Goal: Task Accomplishment & Management: Manage account settings

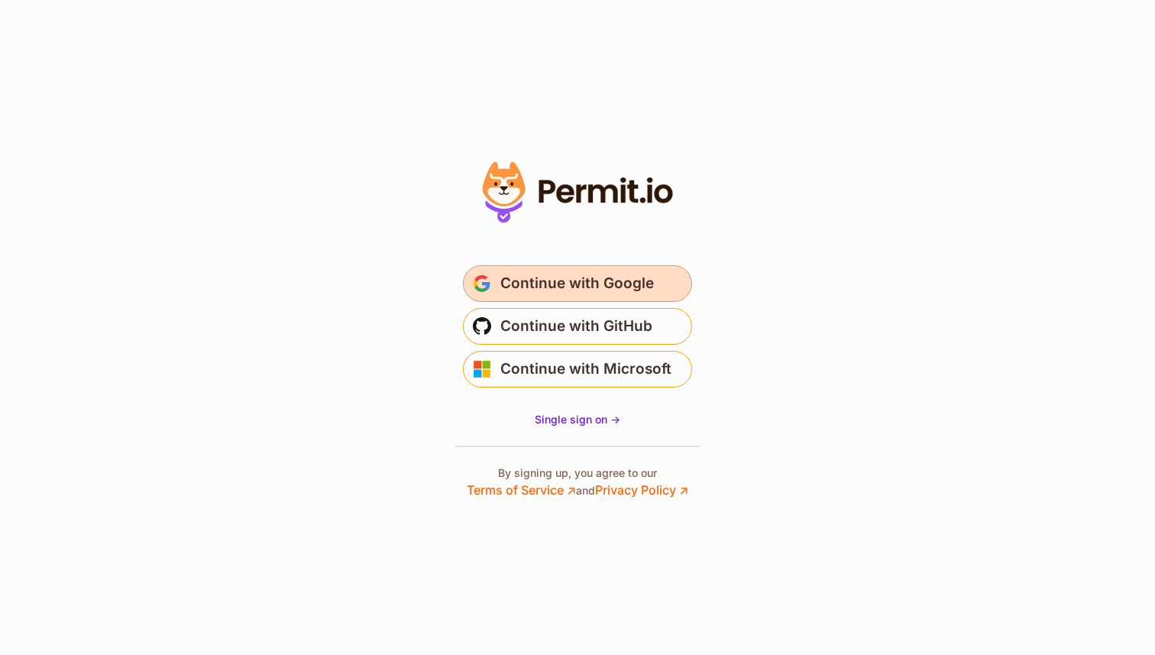
click at [650, 290] on span "Continue with Google" at bounding box center [578, 283] width 154 height 24
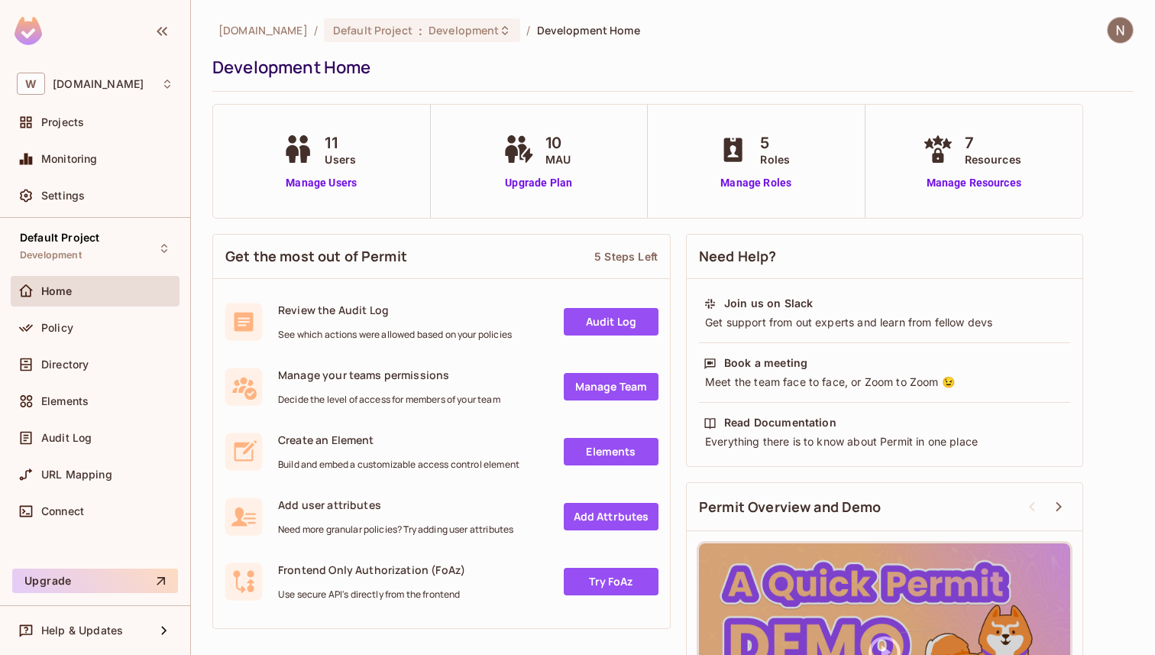
click at [543, 141] on div "10 MAU" at bounding box center [539, 149] width 79 height 36
click at [526, 182] on link "Upgrade Plan" at bounding box center [539, 183] width 79 height 16
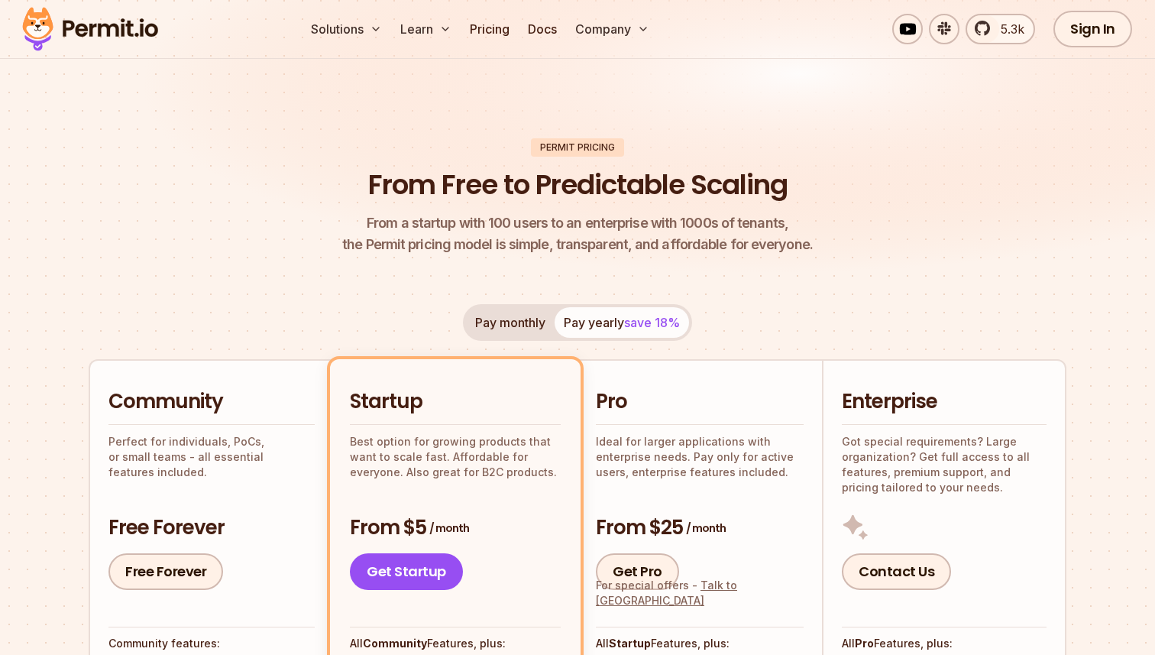
scroll to position [54, 0]
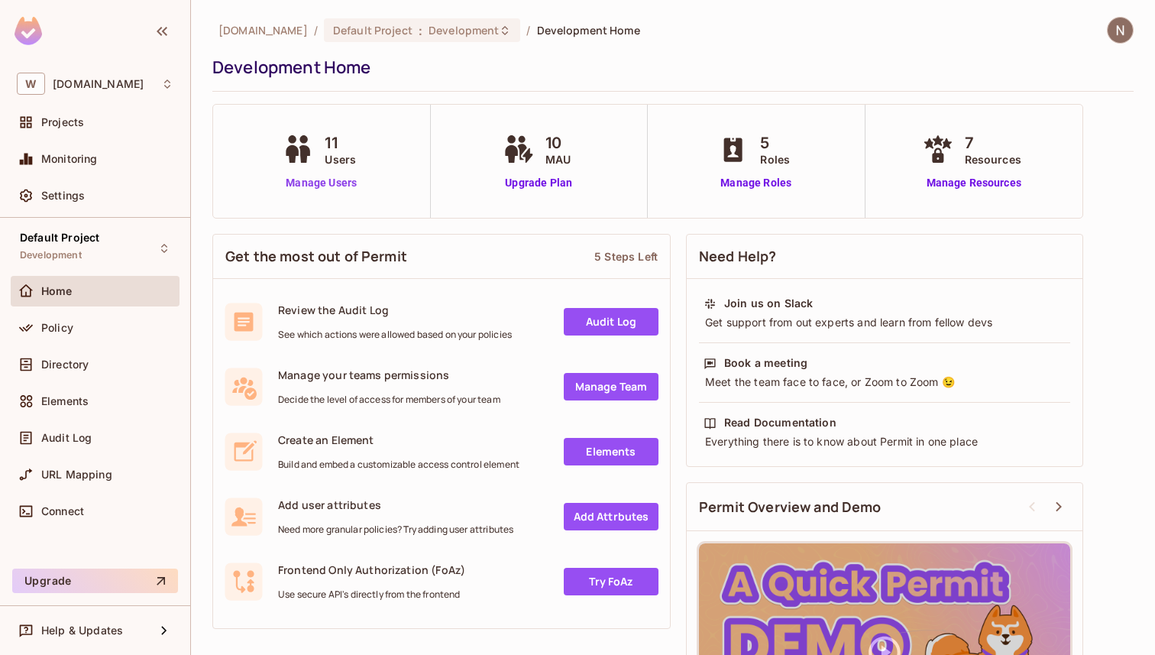
click at [325, 178] on link "Manage Users" at bounding box center [321, 183] width 85 height 16
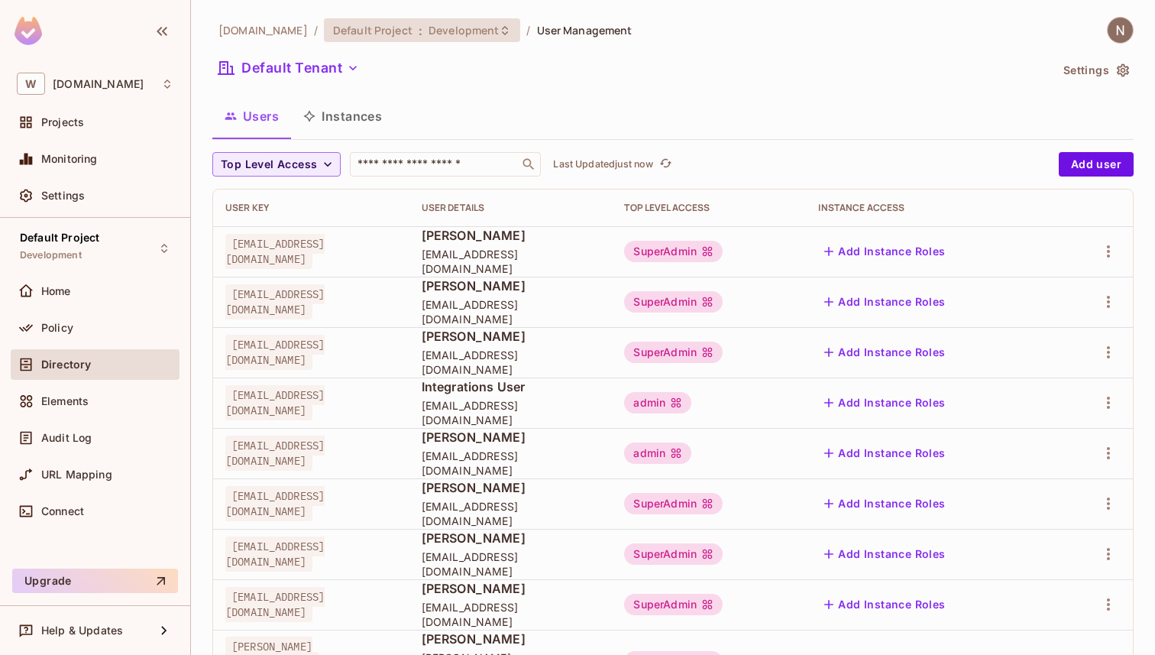
click at [502, 28] on icon at bounding box center [505, 29] width 6 height 9
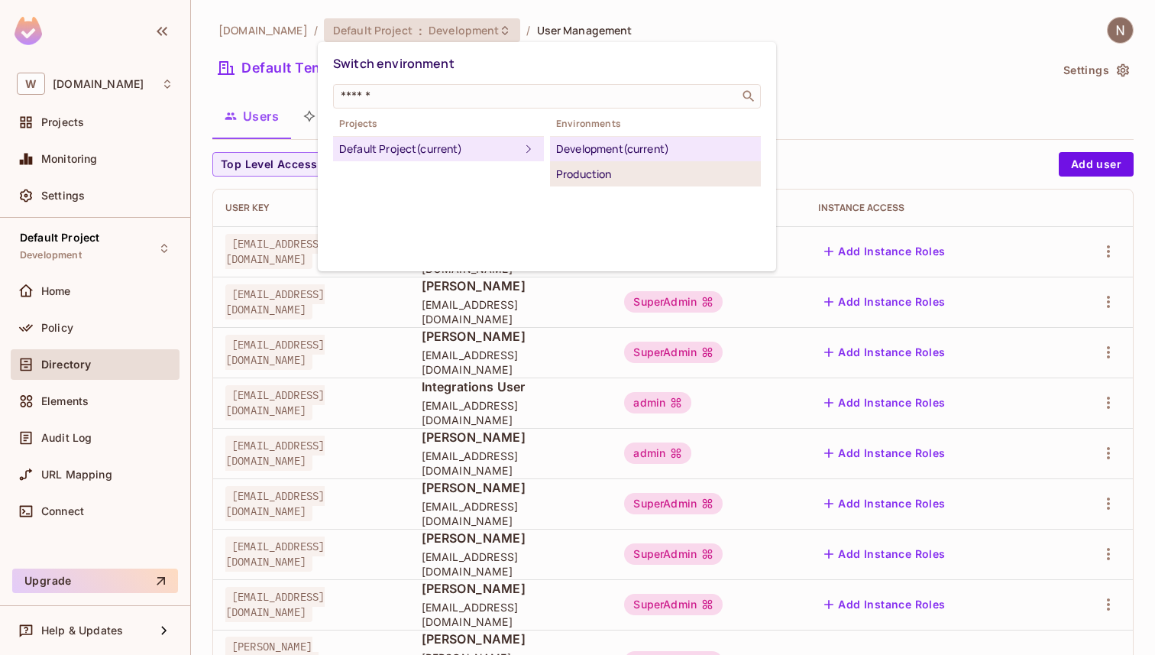
click at [570, 171] on div "Production" at bounding box center [655, 174] width 199 height 18
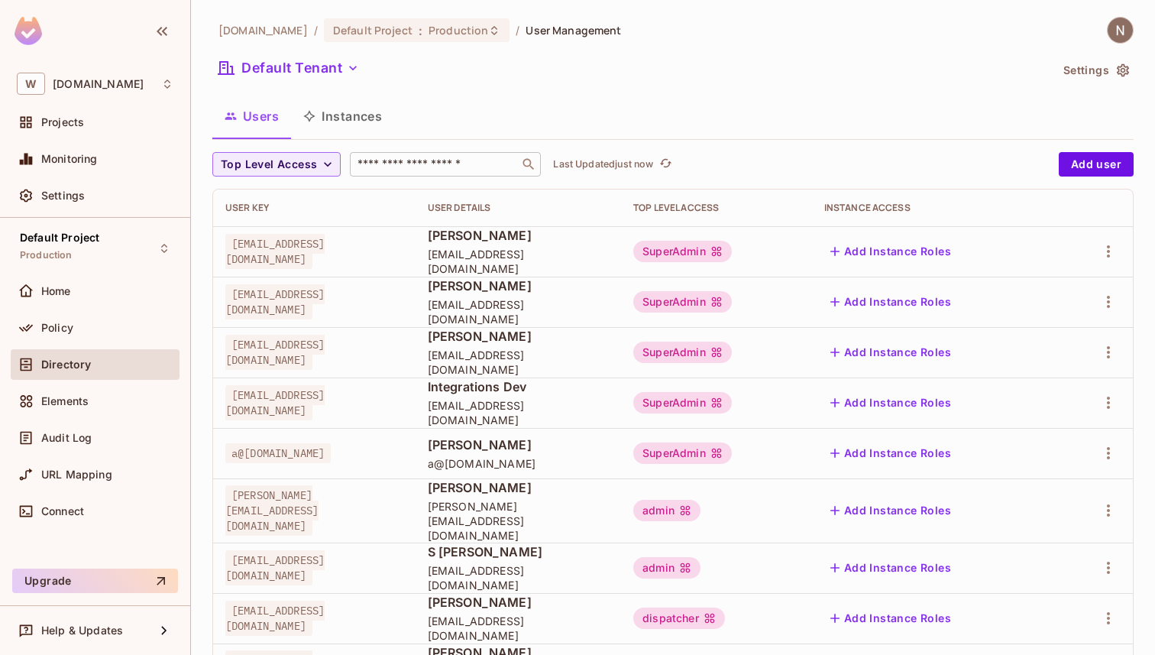
click at [404, 166] on input "text" at bounding box center [435, 164] width 160 height 15
type input "******"
type input "*****"
click at [1097, 162] on button "Add user" at bounding box center [1096, 164] width 75 height 24
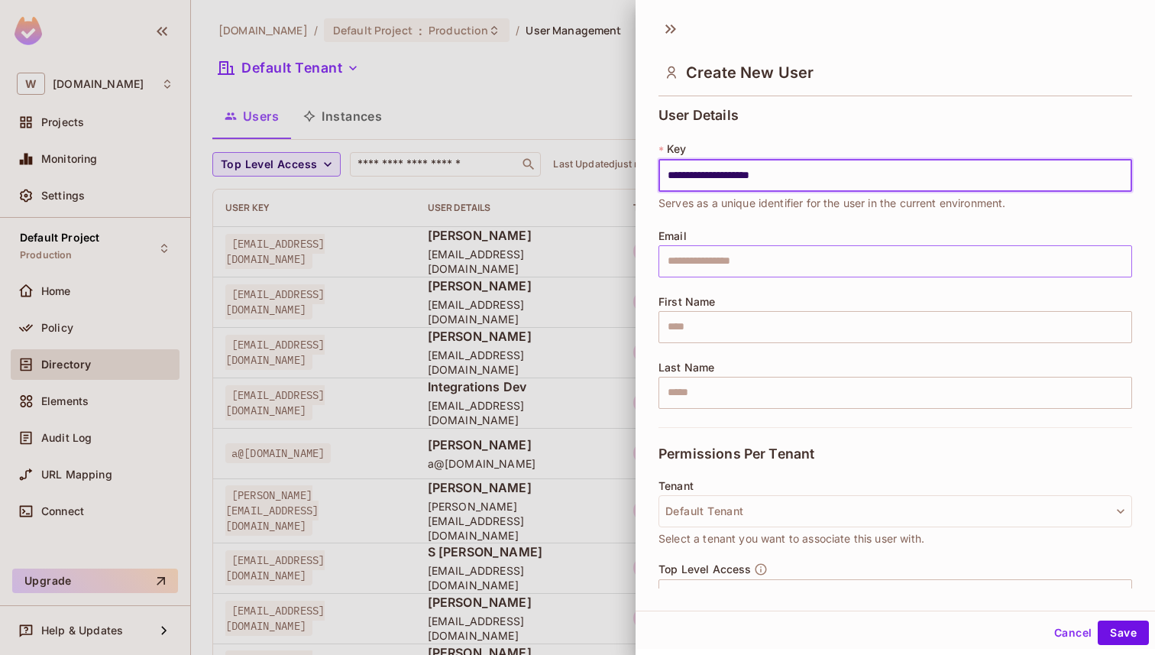
type input "**********"
click at [783, 270] on input "text" at bounding box center [896, 261] width 474 height 32
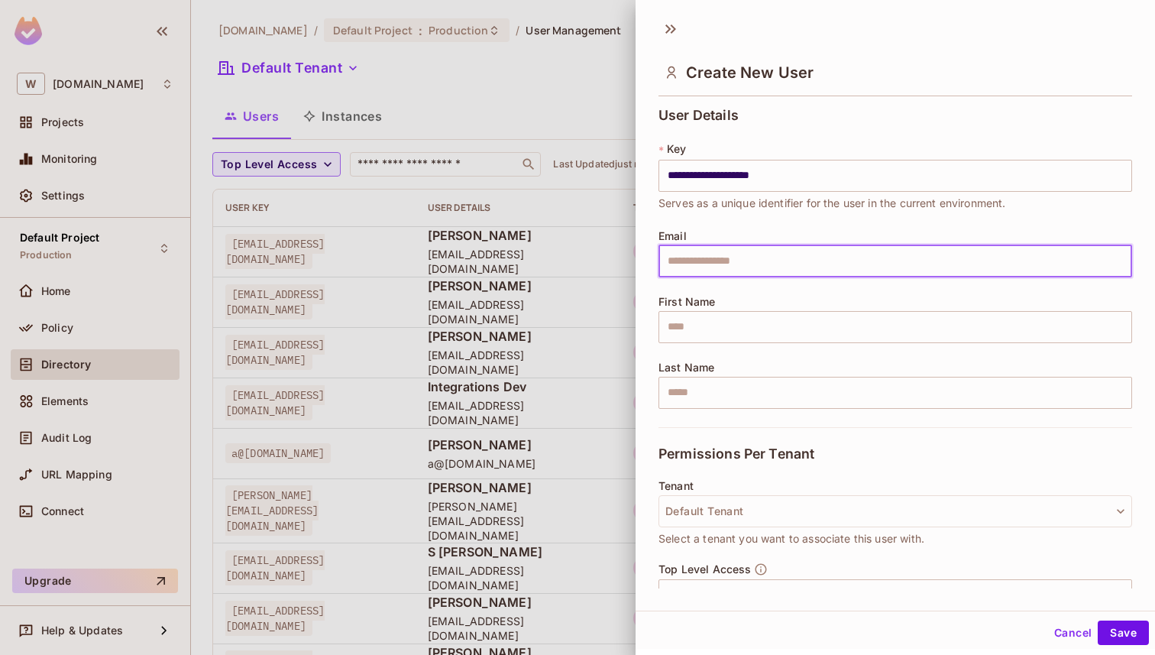
paste input "**********"
type input "**********"
click at [739, 324] on input "text" at bounding box center [896, 327] width 474 height 32
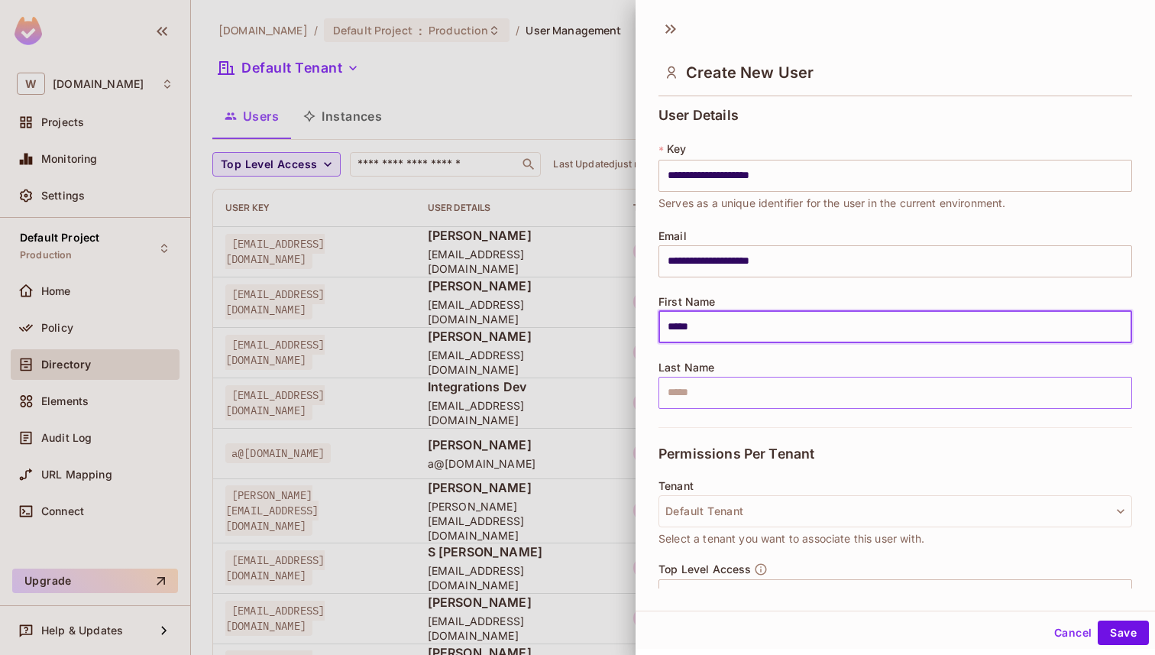
type input "*****"
click at [727, 399] on input "text" at bounding box center [896, 393] width 474 height 32
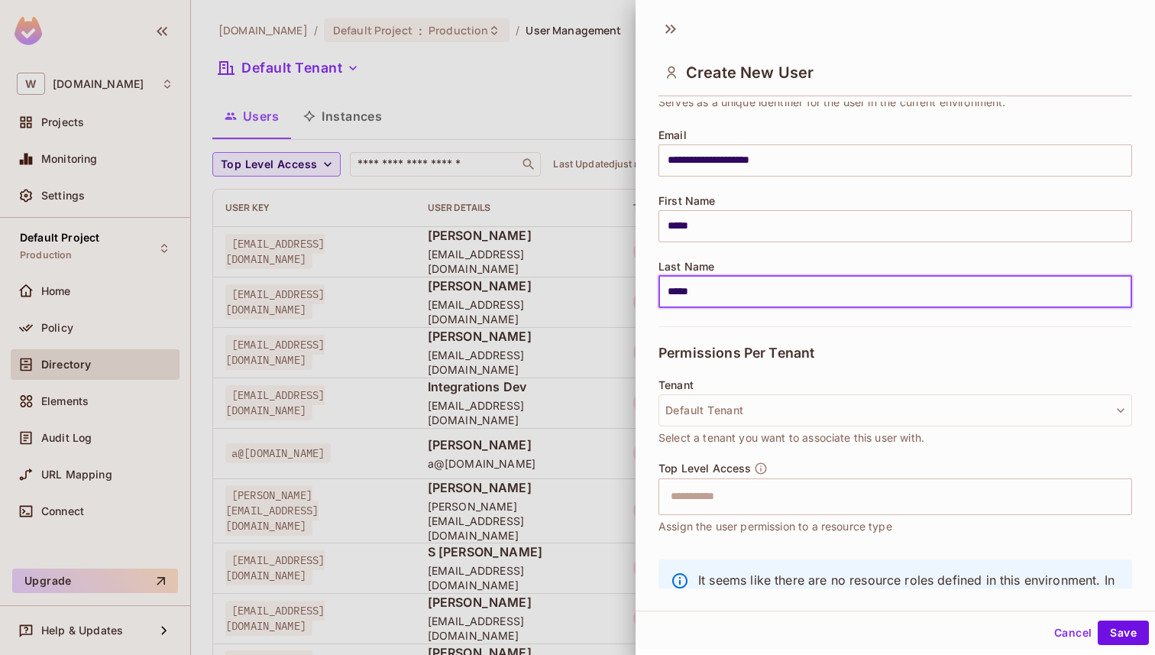
scroll to position [109, 0]
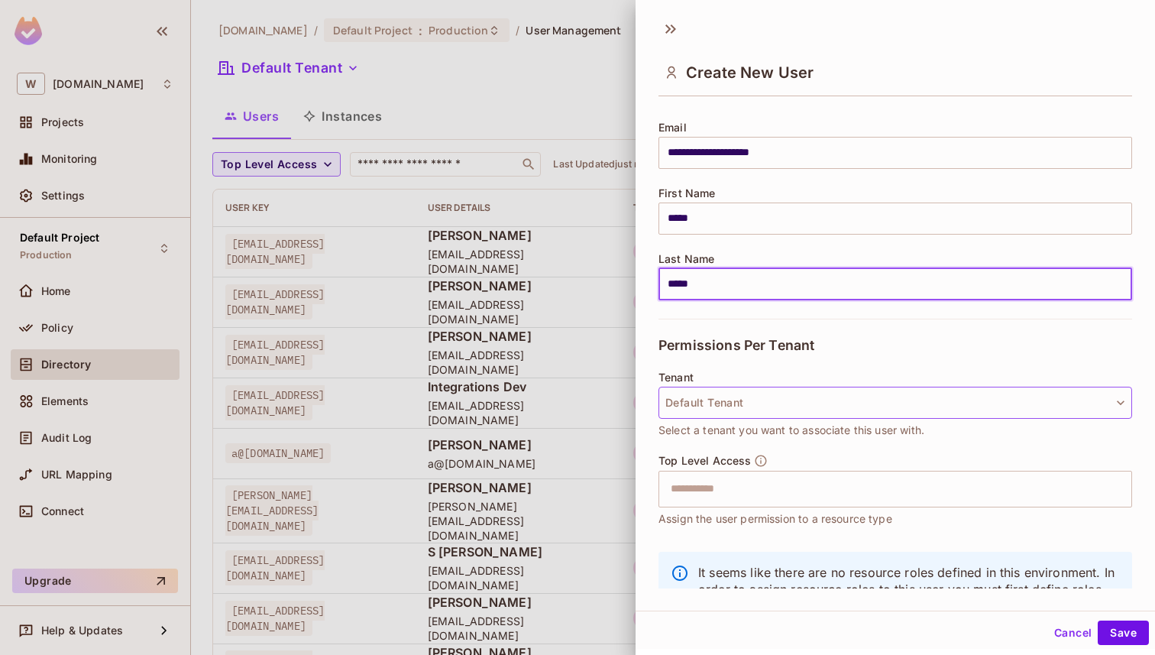
type input "*****"
click at [889, 398] on button "Default Tenant" at bounding box center [896, 403] width 474 height 32
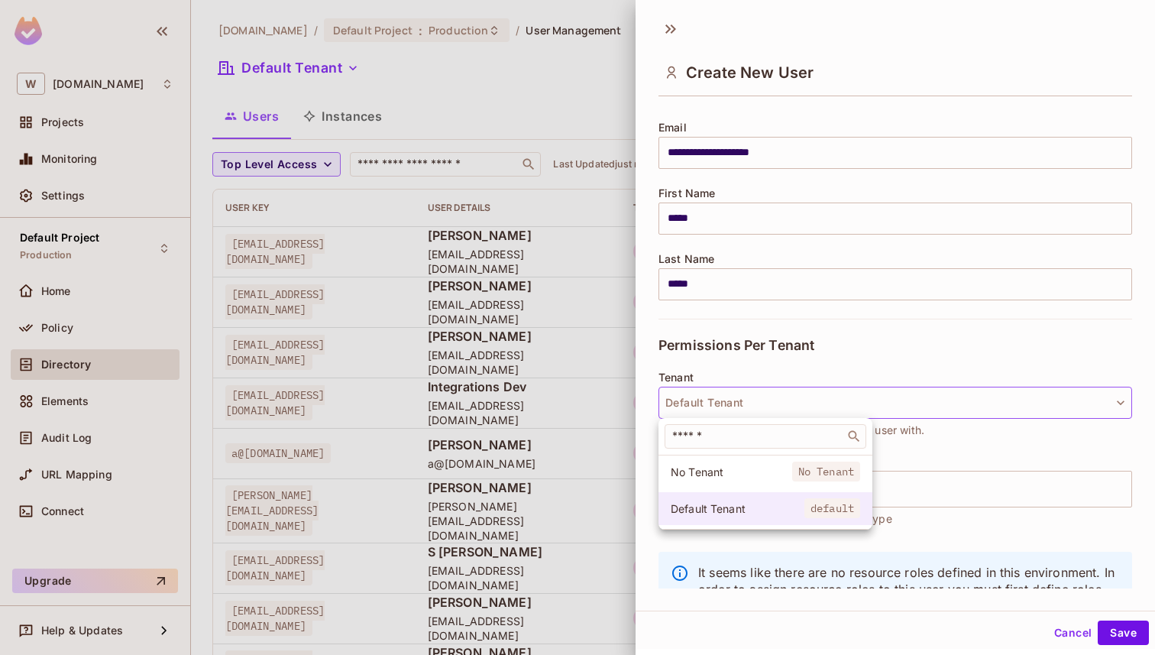
click at [805, 517] on span "default" at bounding box center [833, 508] width 56 height 20
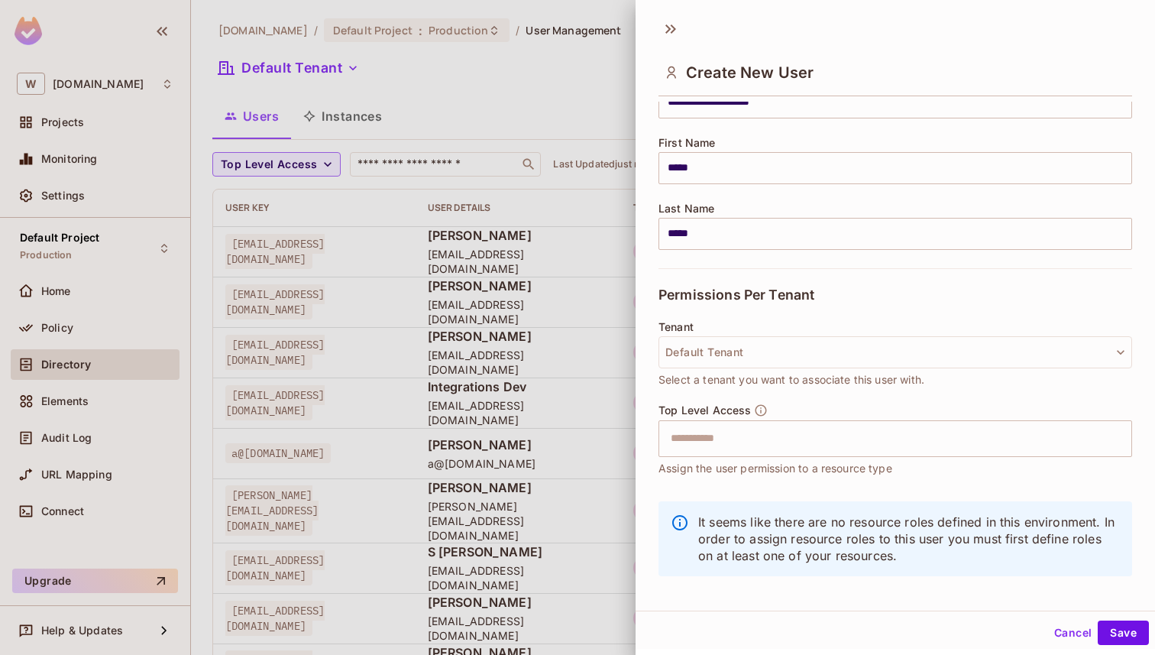
scroll to position [168, 0]
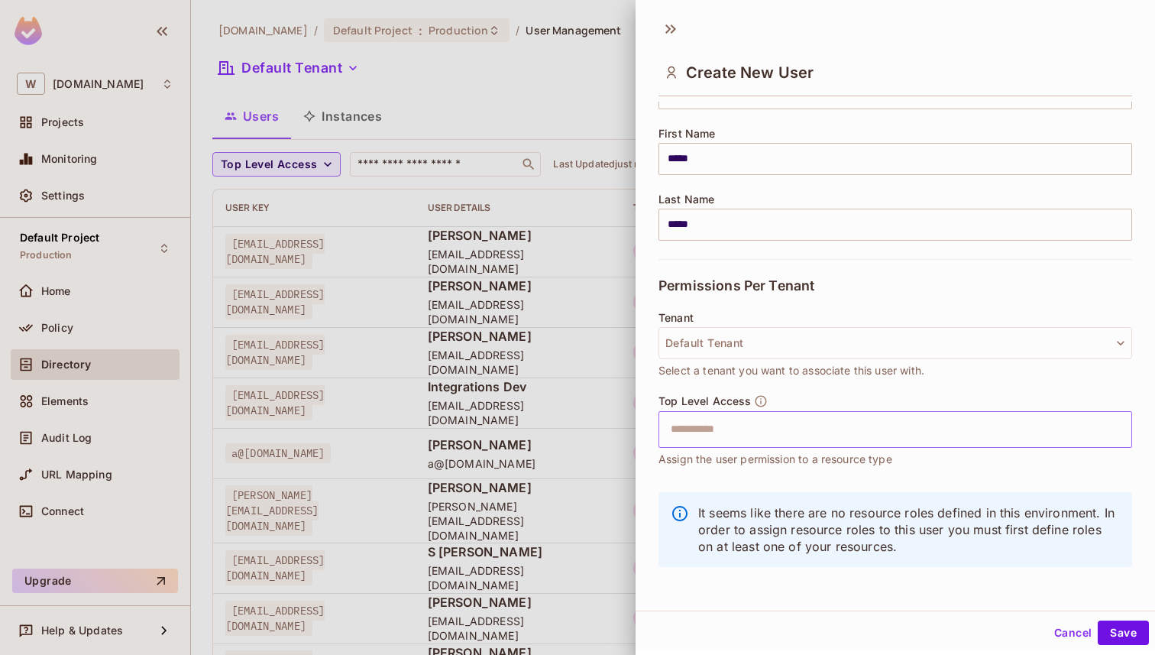
click at [835, 428] on input "text" at bounding box center [882, 429] width 441 height 31
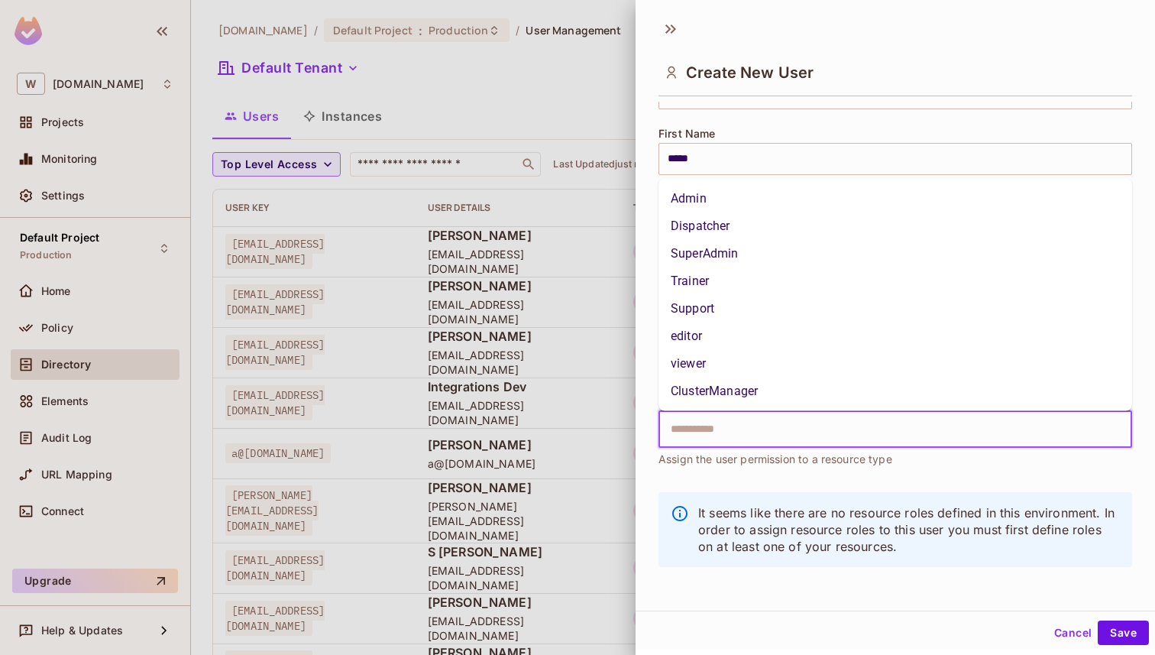
click at [792, 255] on li "SuperAdmin" at bounding box center [896, 254] width 474 height 28
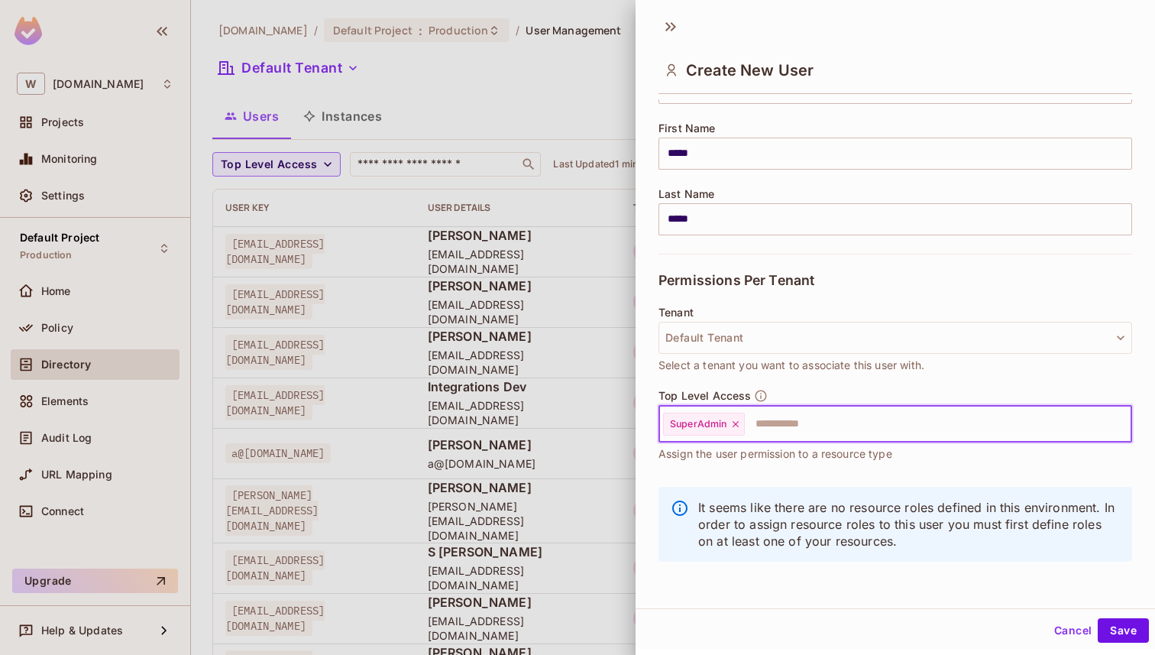
scroll to position [0, 0]
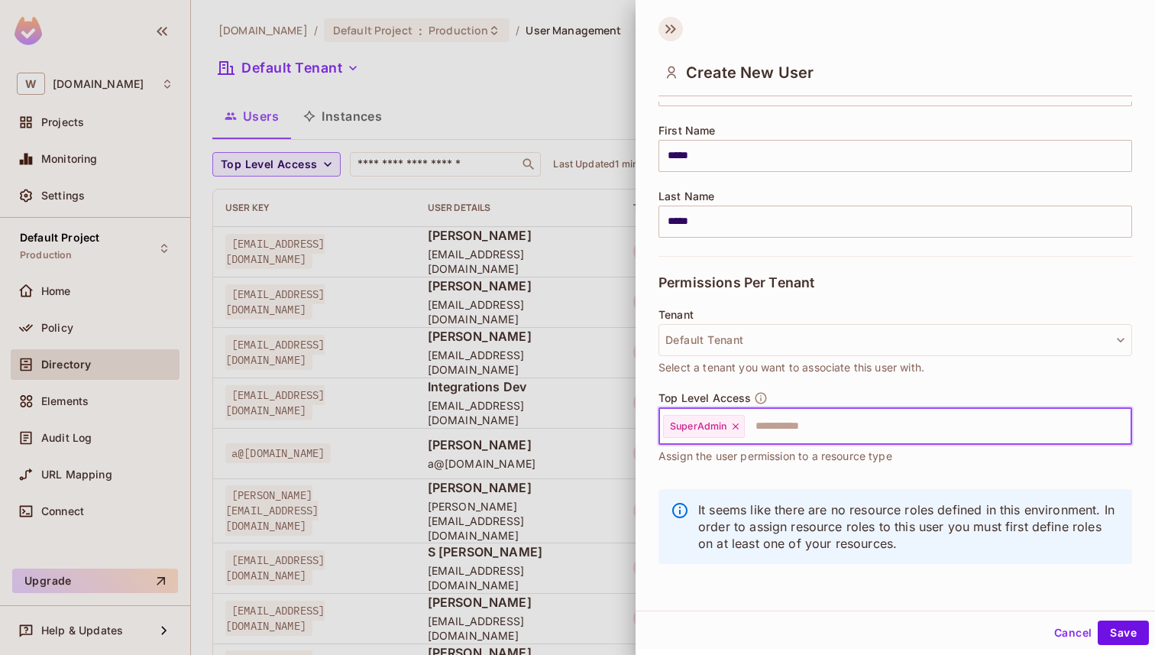
click at [672, 24] on icon at bounding box center [671, 29] width 24 height 24
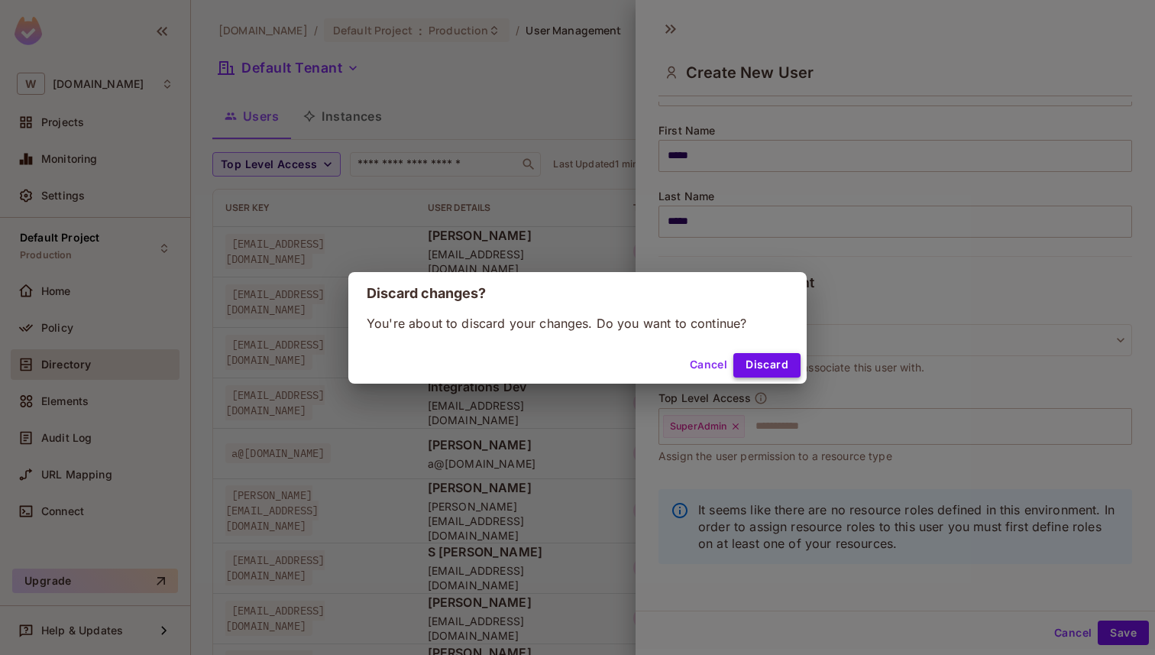
click at [772, 360] on button "Discard" at bounding box center [767, 365] width 67 height 24
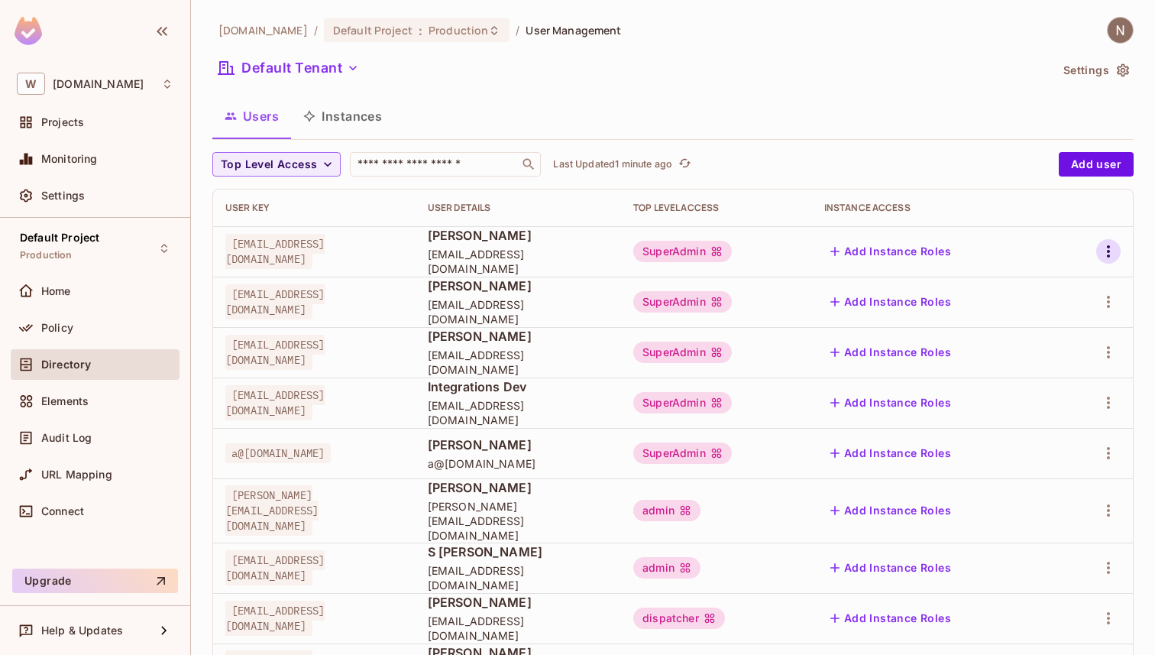
click at [1113, 252] on icon "button" at bounding box center [1109, 251] width 18 height 18
click at [1071, 279] on li "Edit" at bounding box center [1042, 287] width 135 height 34
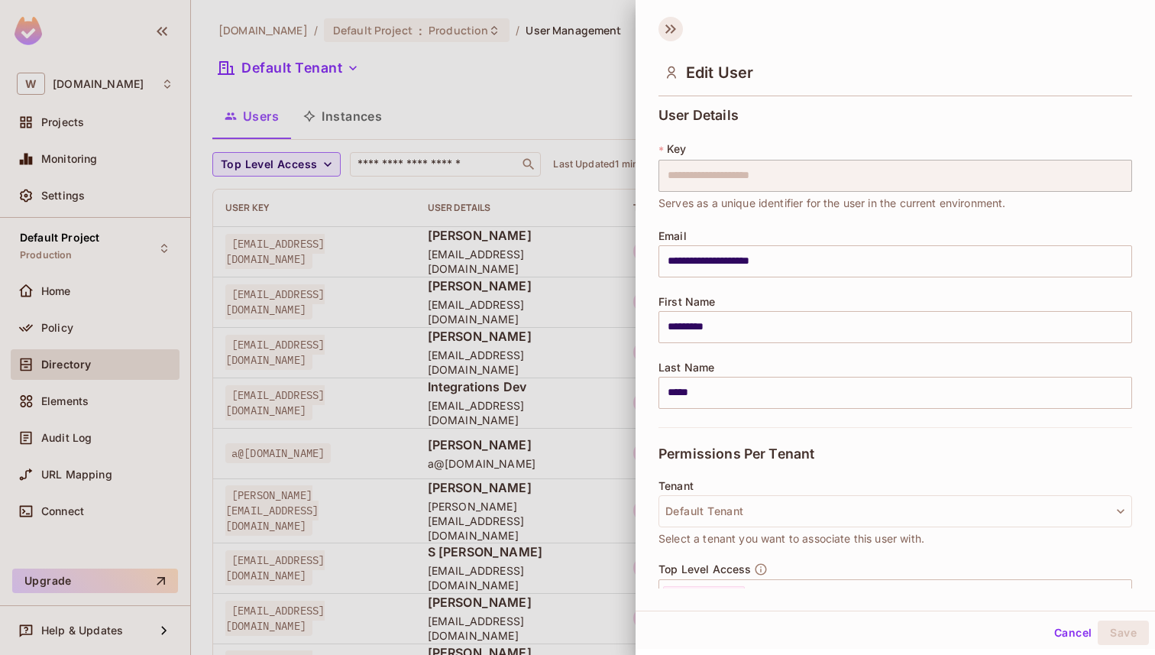
click at [668, 31] on icon at bounding box center [668, 28] width 5 height 9
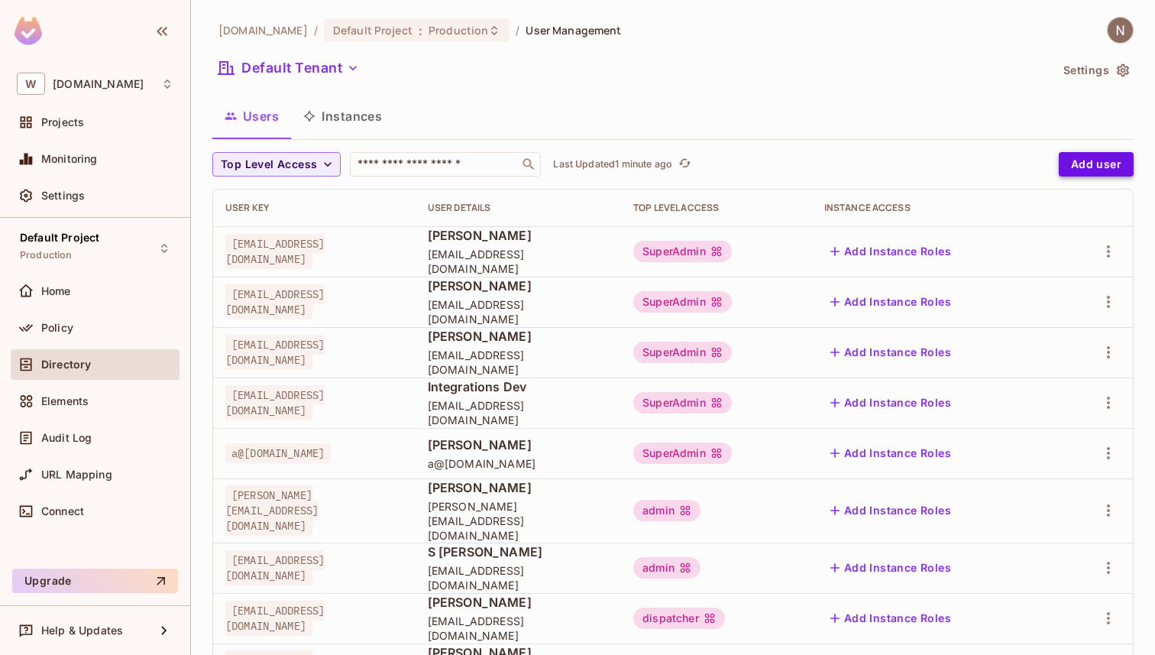
click at [1088, 162] on button "Add user" at bounding box center [1096, 164] width 75 height 24
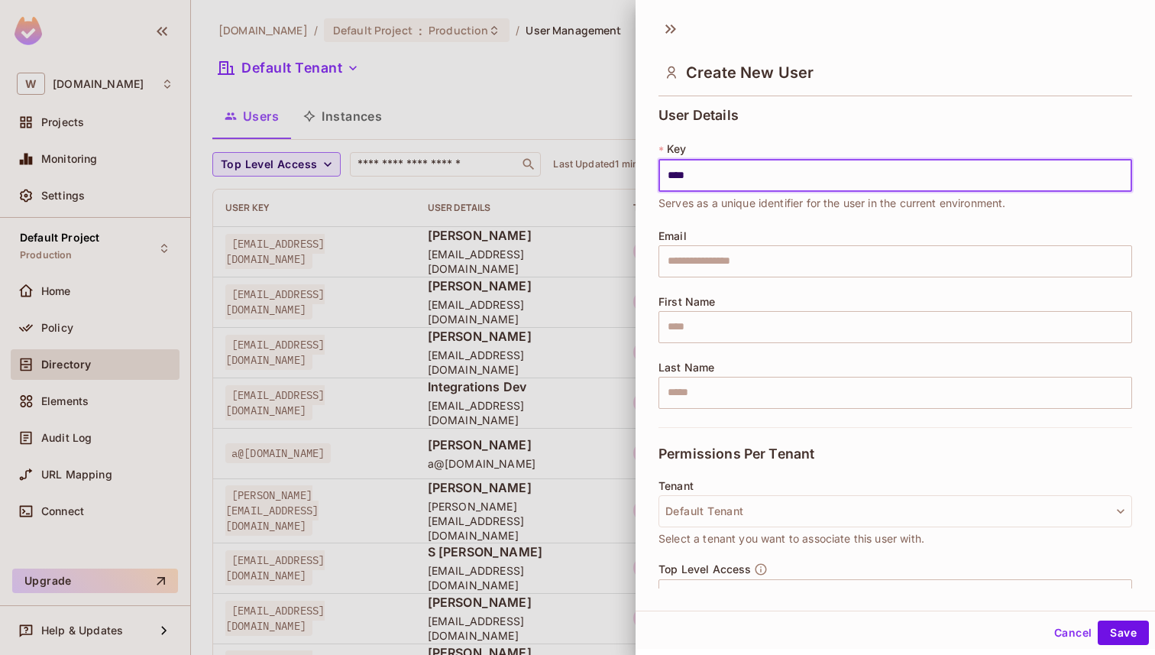
type input "**********"
click at [805, 254] on input "text" at bounding box center [896, 261] width 474 height 32
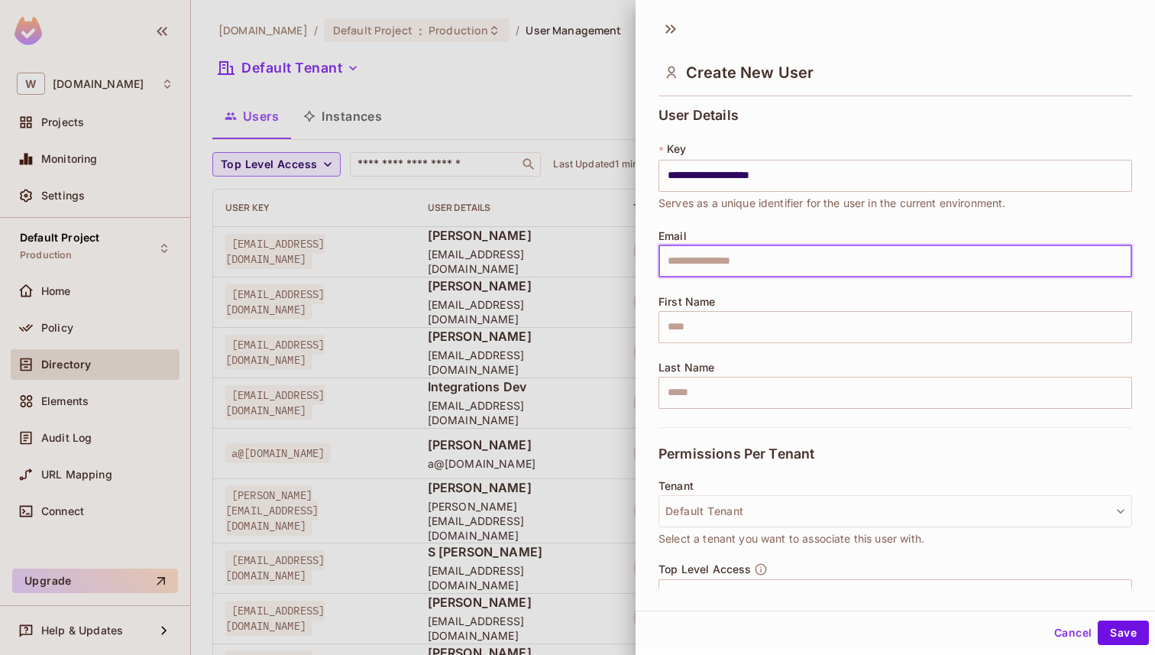
paste input "**********"
type input "**********"
click at [729, 332] on input "text" at bounding box center [896, 327] width 474 height 32
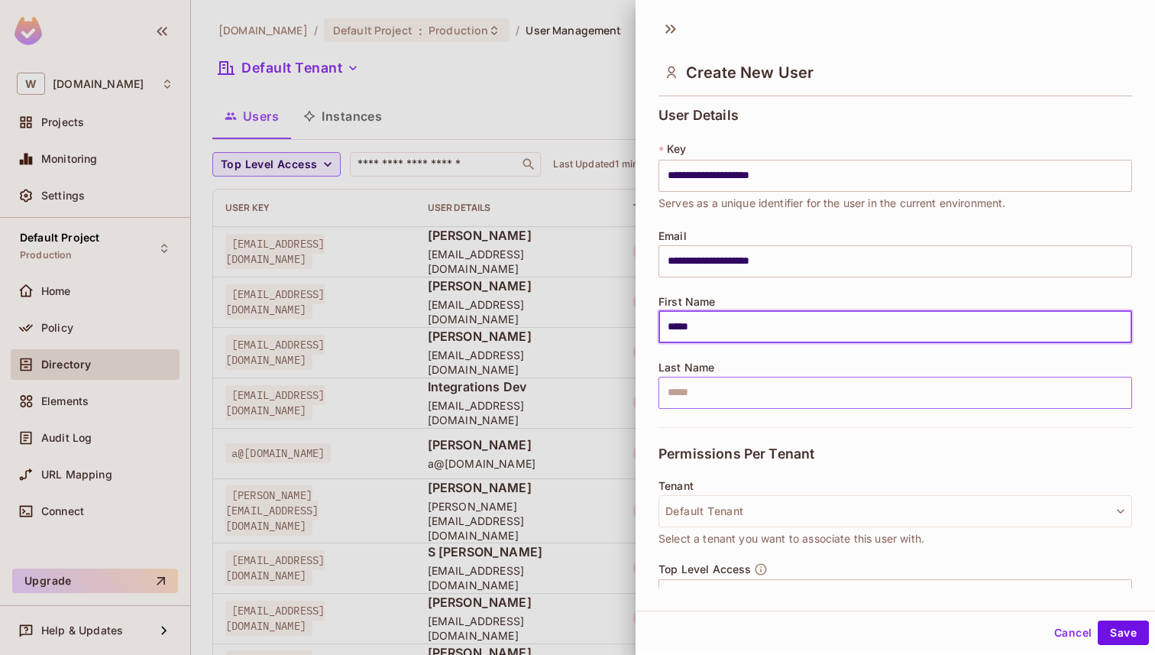
type input "*****"
click at [698, 392] on input "text" at bounding box center [896, 393] width 474 height 32
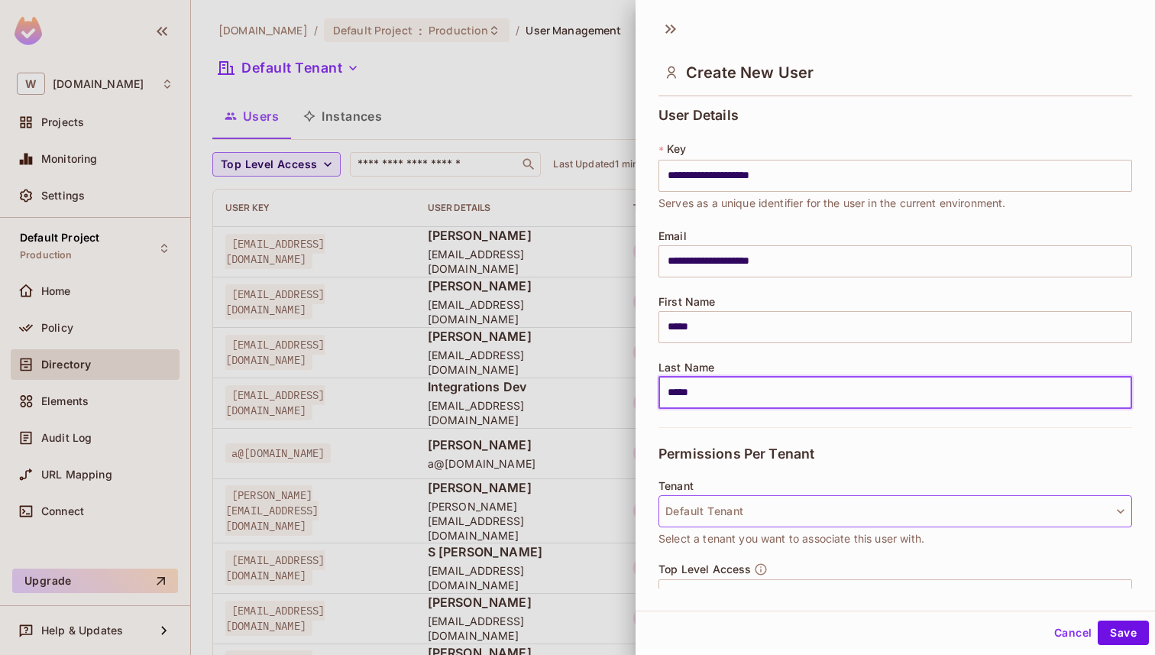
type input "*****"
click at [717, 497] on button "Default Tenant" at bounding box center [896, 511] width 474 height 32
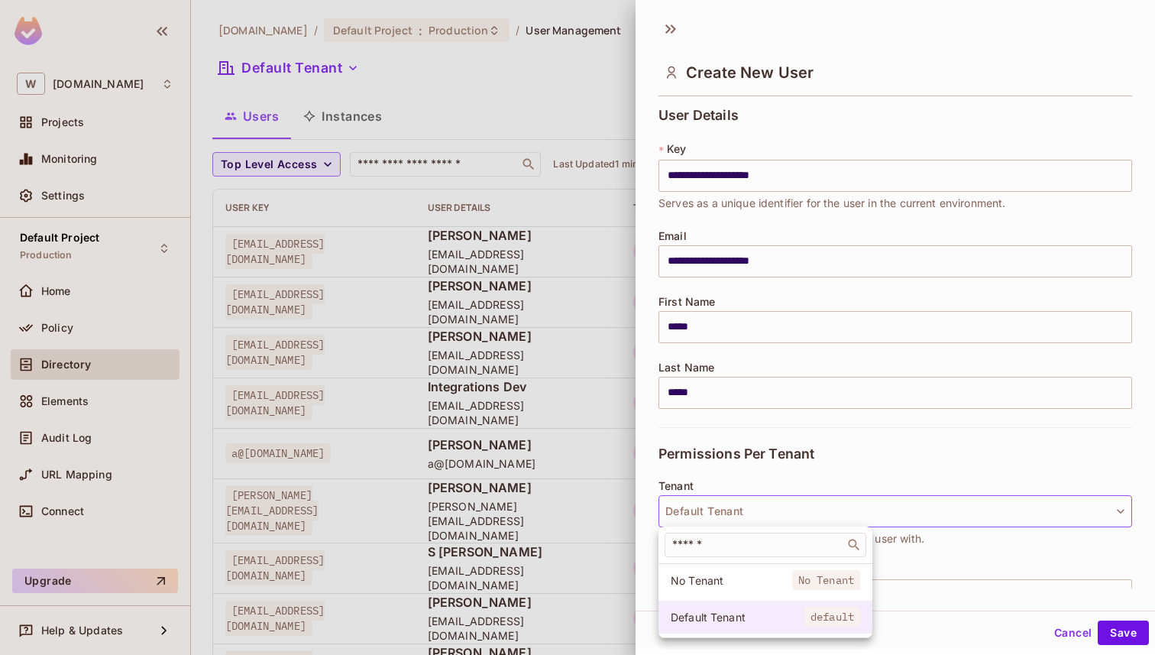
click at [701, 617] on span "Default Tenant" at bounding box center [738, 617] width 134 height 15
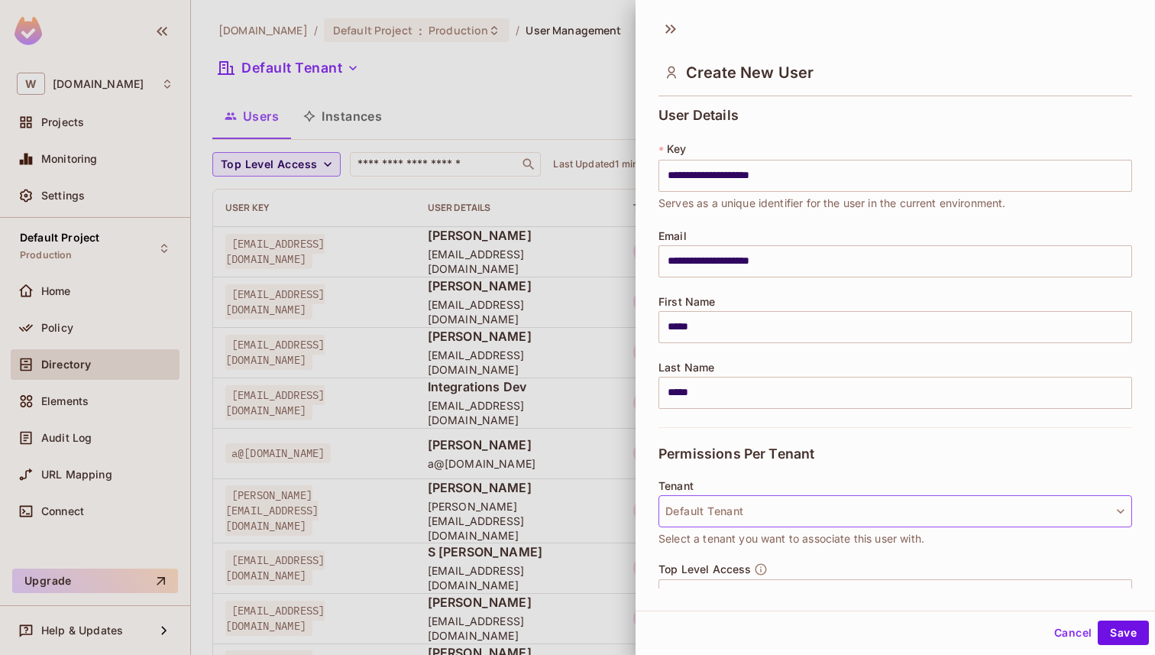
scroll to position [171, 0]
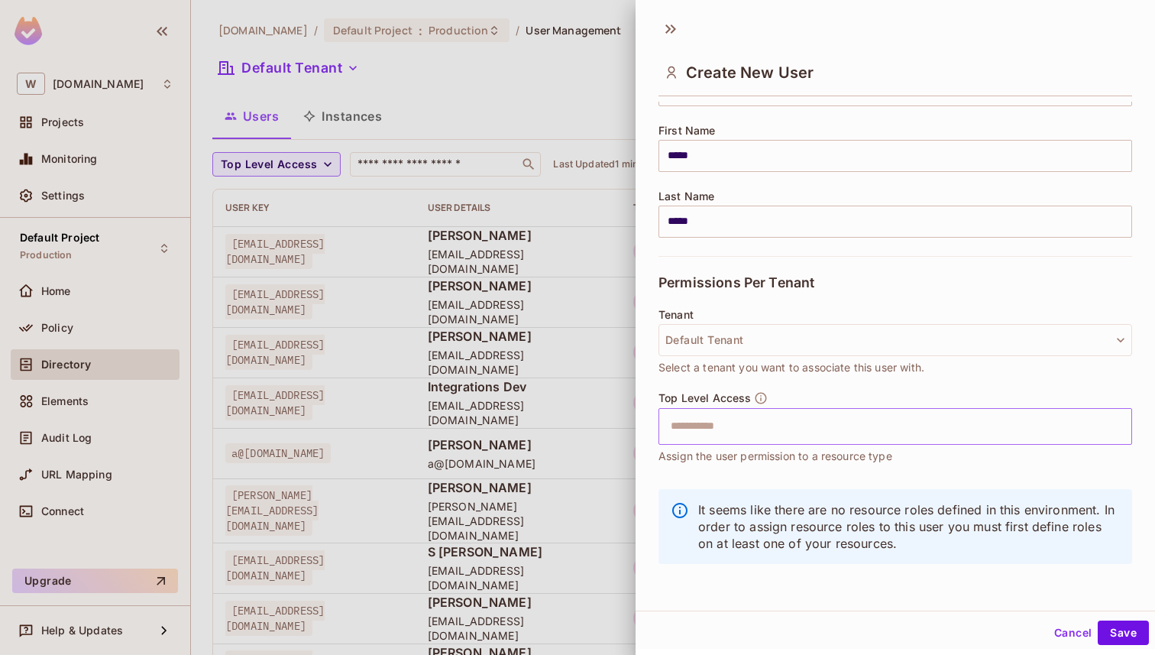
click at [739, 417] on input "text" at bounding box center [882, 426] width 441 height 31
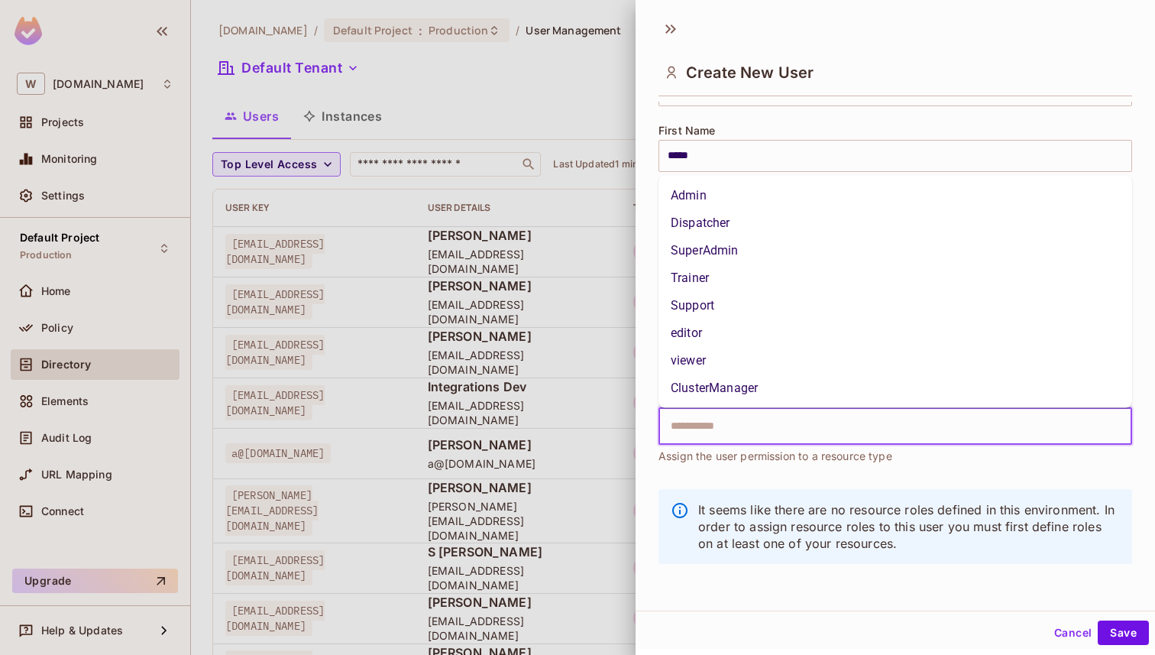
click at [744, 249] on li "SuperAdmin" at bounding box center [896, 251] width 474 height 28
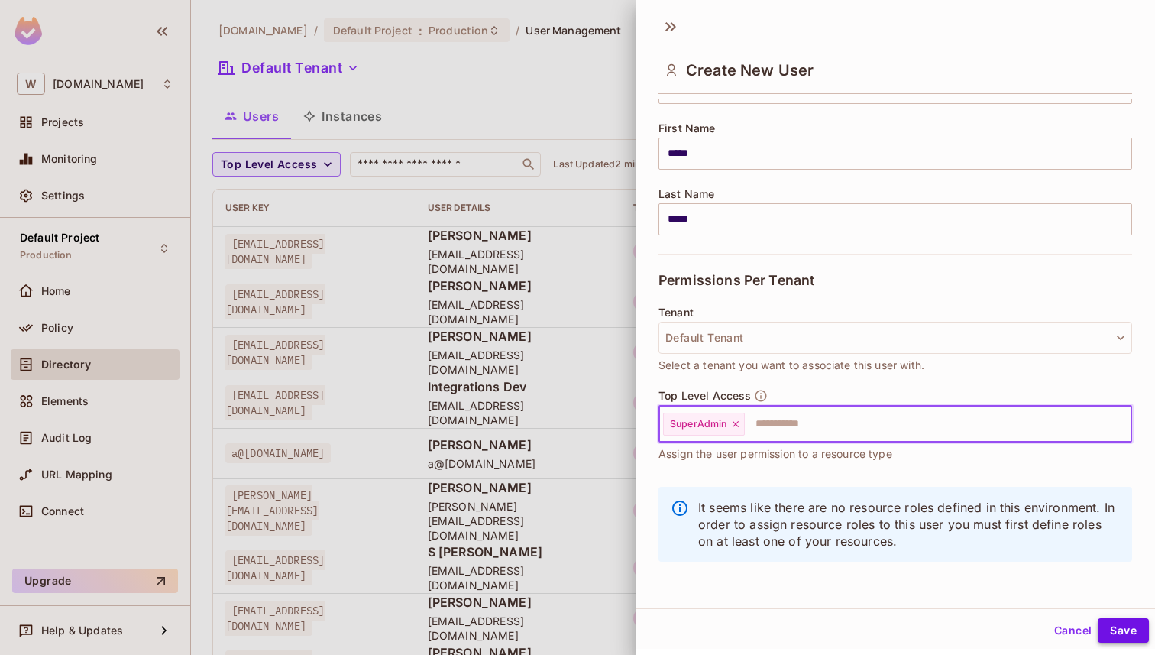
click at [1114, 627] on button "Save" at bounding box center [1123, 630] width 51 height 24
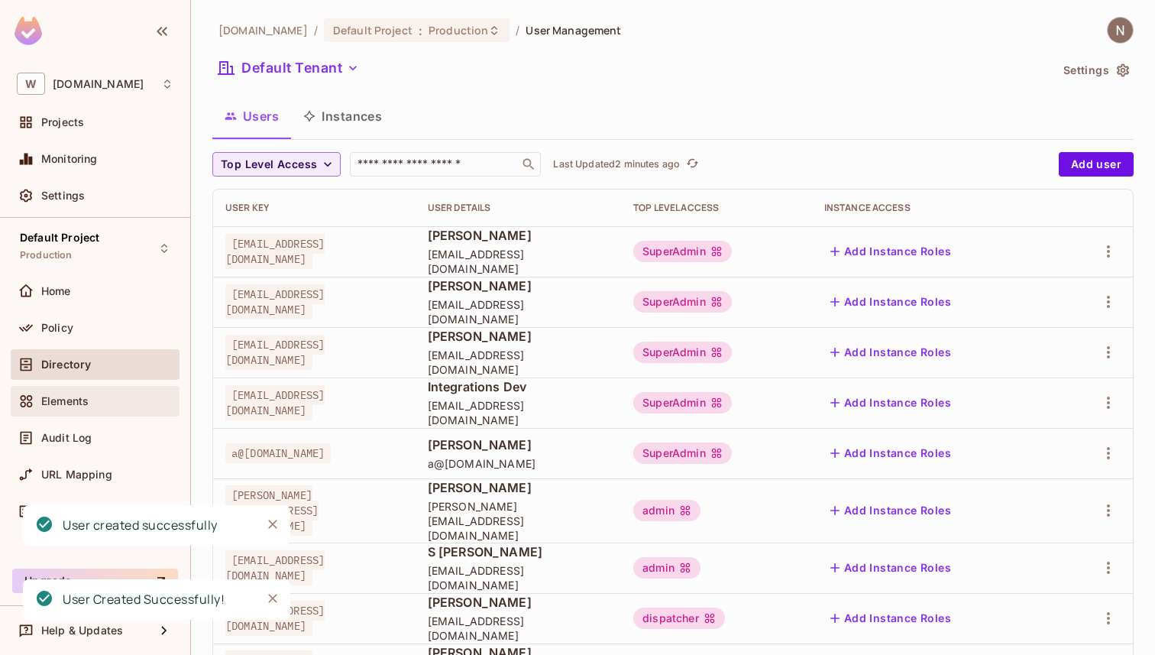
click at [92, 400] on div "Elements" at bounding box center [107, 401] width 132 height 12
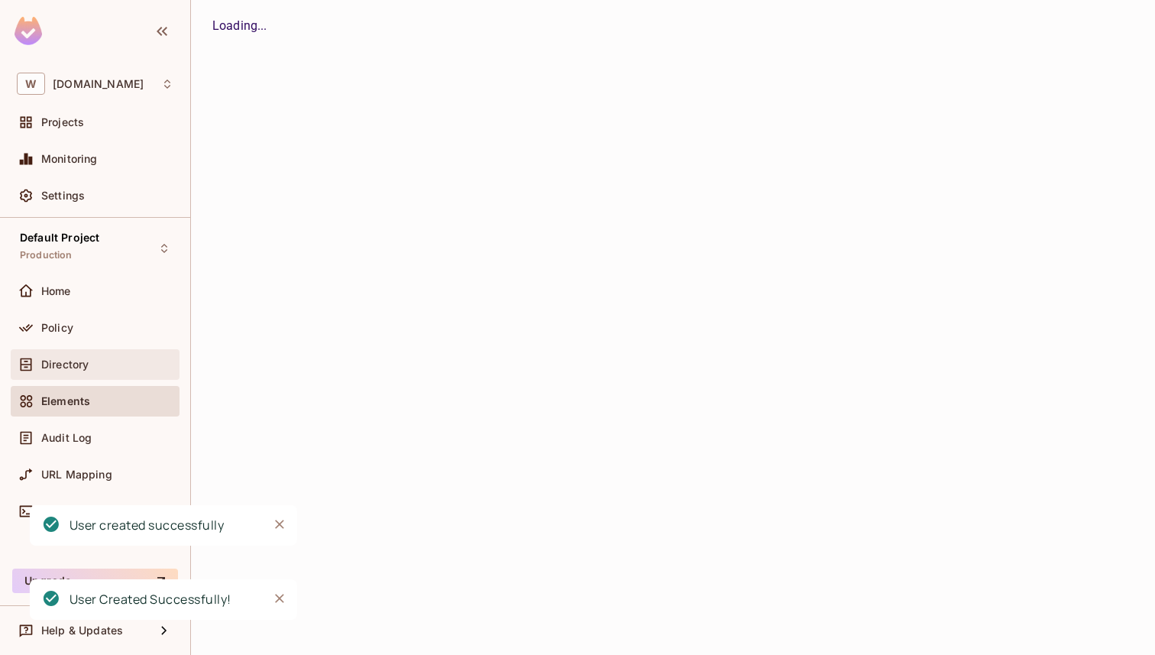
click at [84, 361] on span "Directory" at bounding box center [64, 364] width 47 height 12
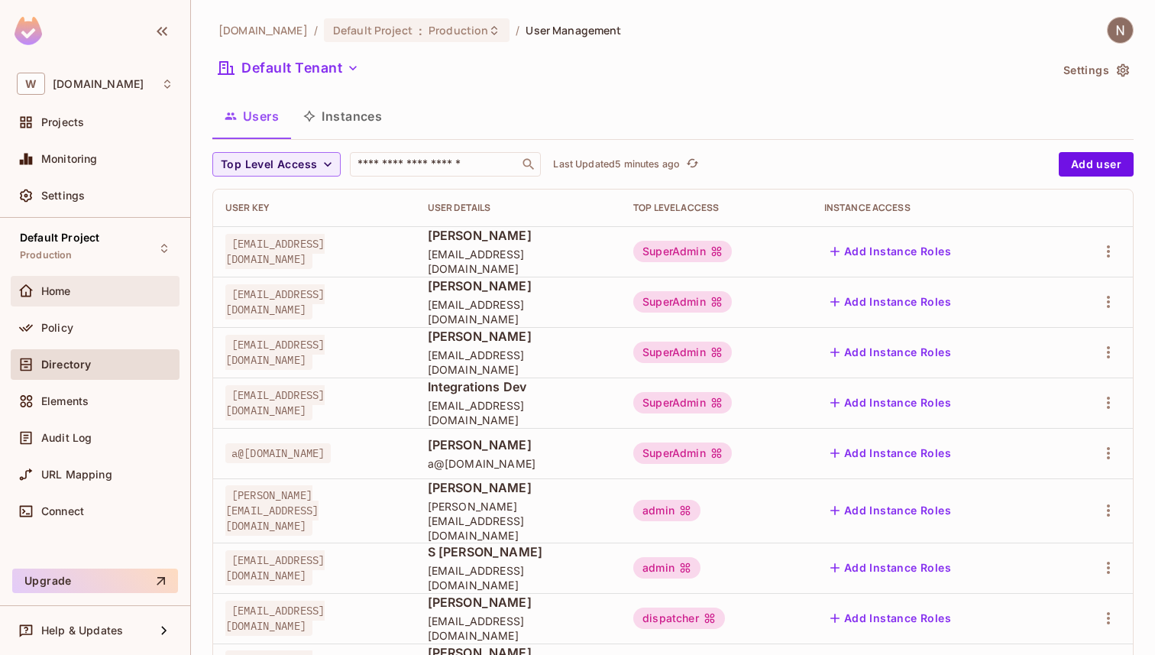
click at [83, 285] on div "Home" at bounding box center [107, 291] width 132 height 12
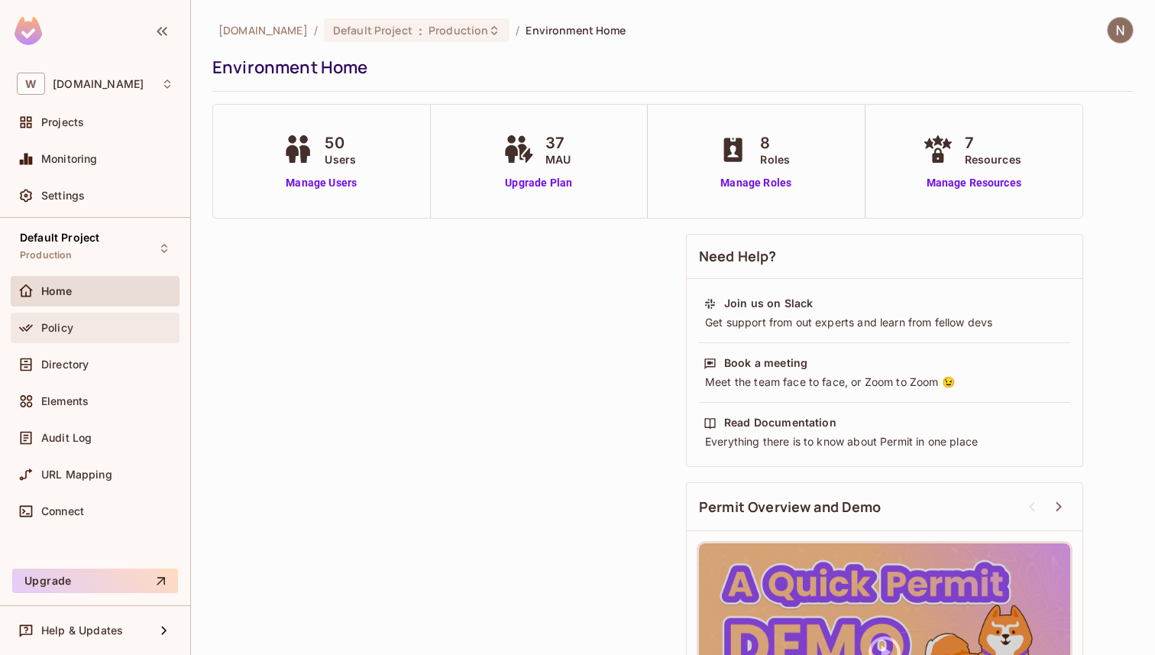
click at [107, 322] on div "Policy" at bounding box center [107, 328] width 132 height 12
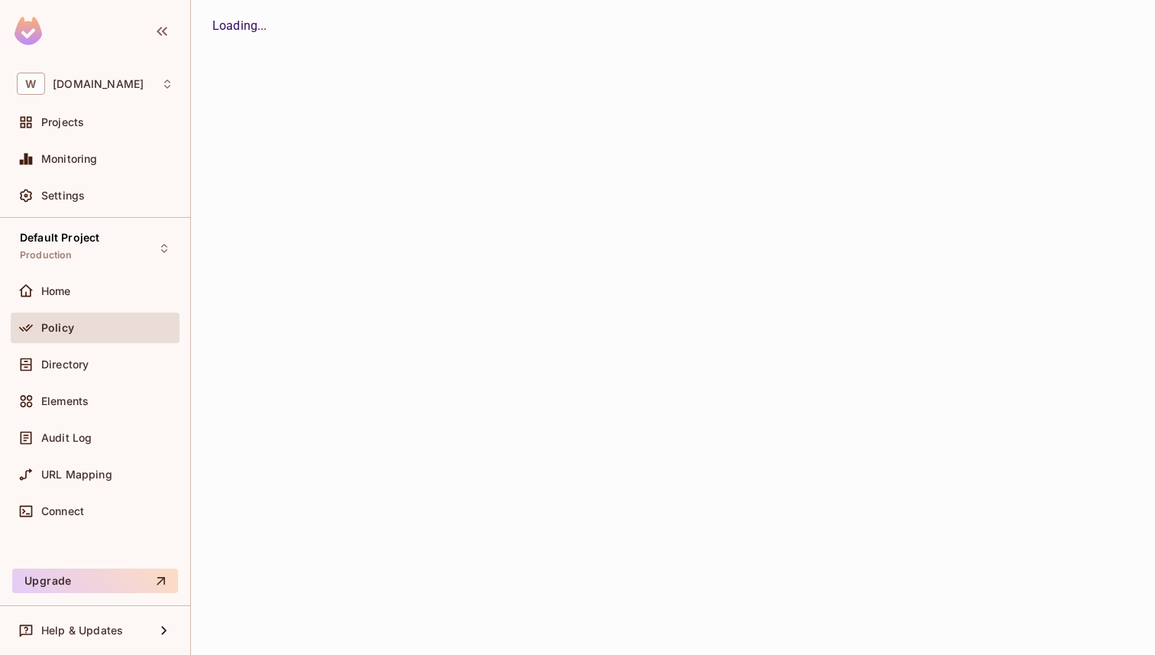
click at [92, 293] on div "Home" at bounding box center [107, 291] width 132 height 12
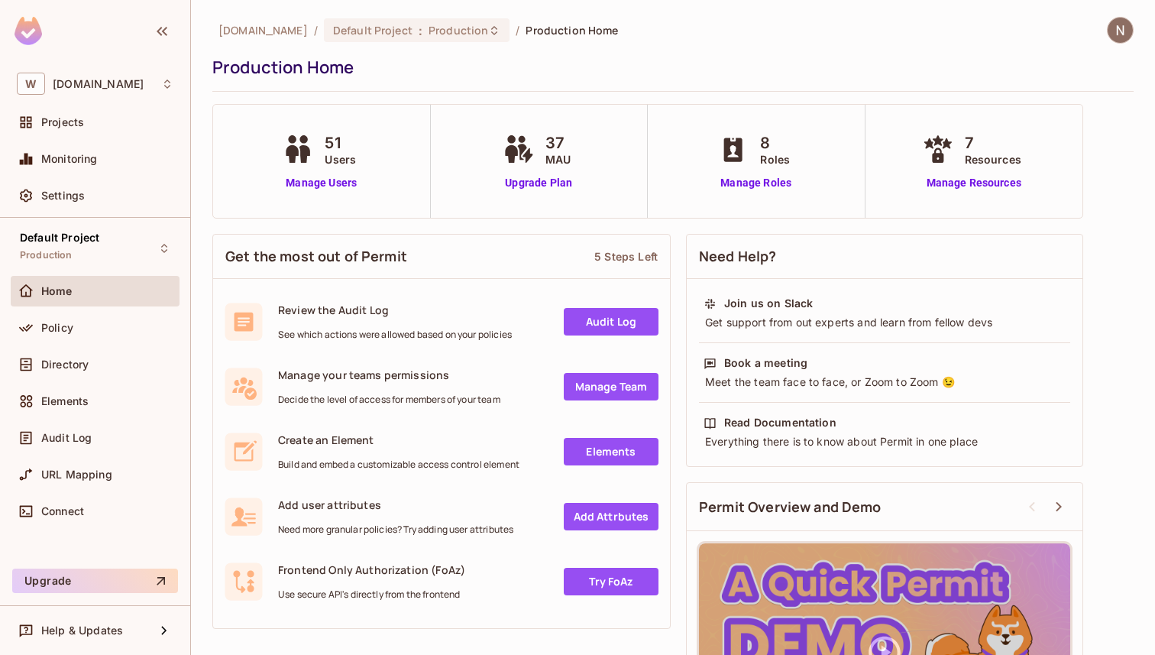
click at [591, 384] on link "Manage Team" at bounding box center [611, 387] width 95 height 28
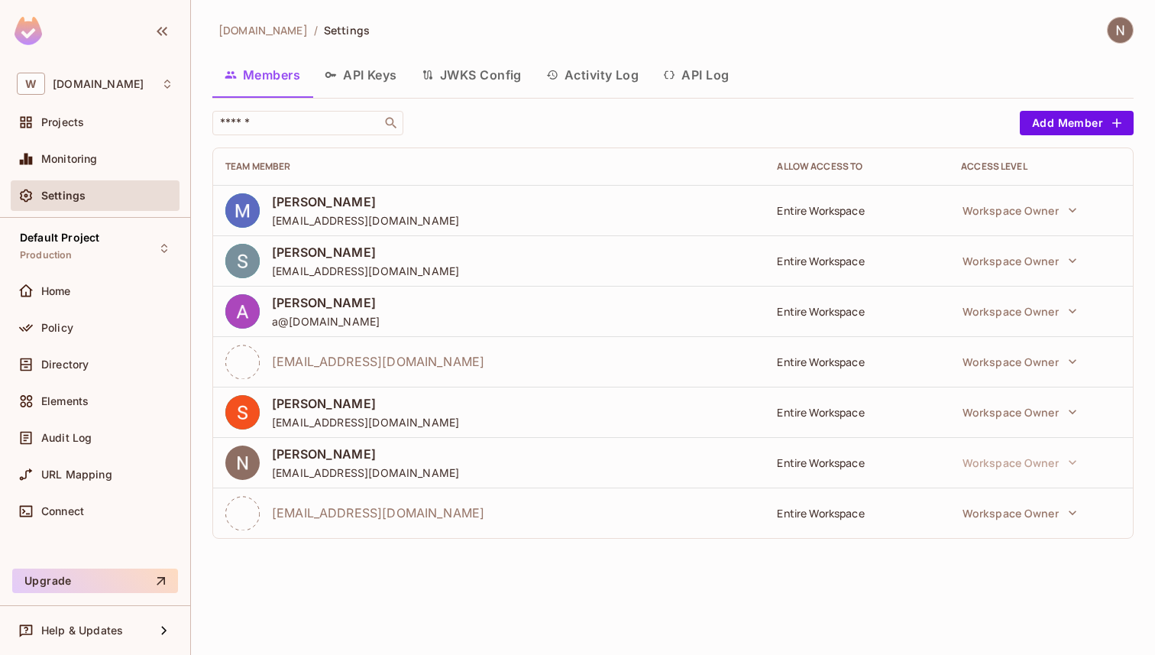
click at [352, 73] on button "API Keys" at bounding box center [361, 75] width 97 height 38
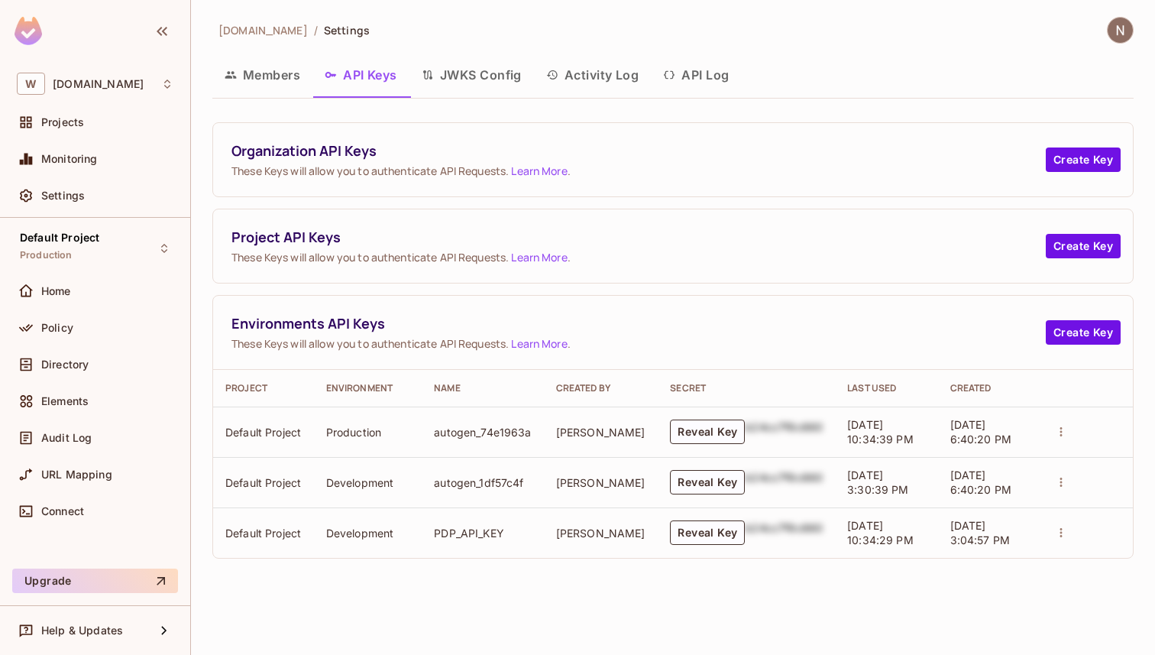
click at [453, 83] on button "JWKS Config" at bounding box center [472, 75] width 125 height 38
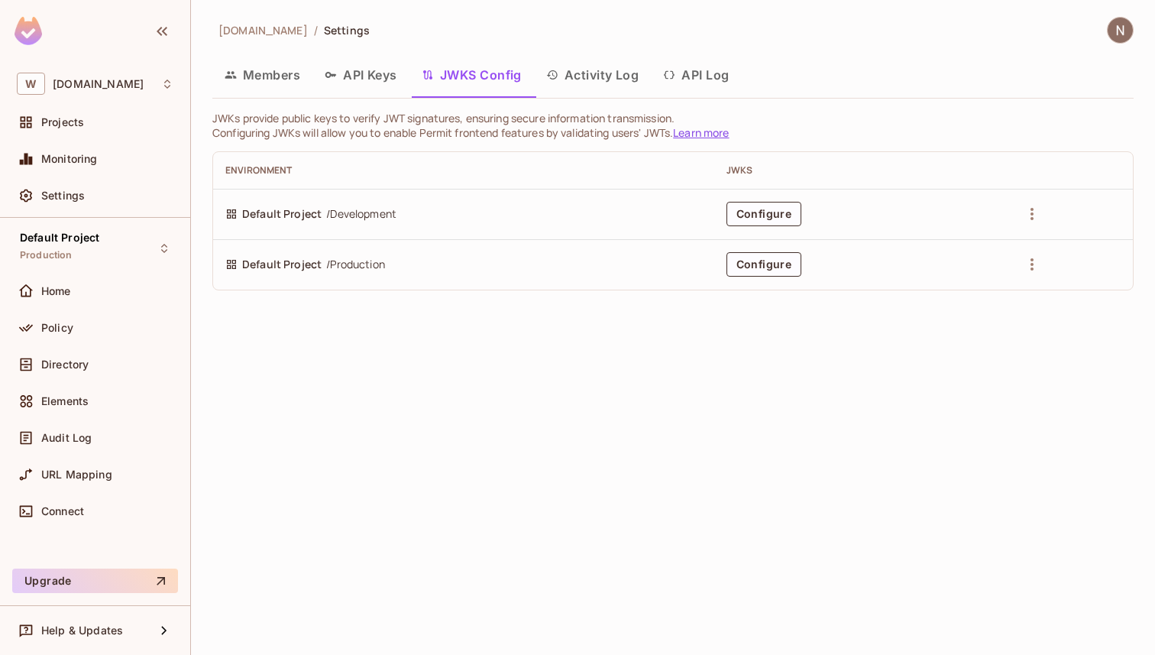
click at [572, 71] on button "Activity Log" at bounding box center [593, 75] width 118 height 38
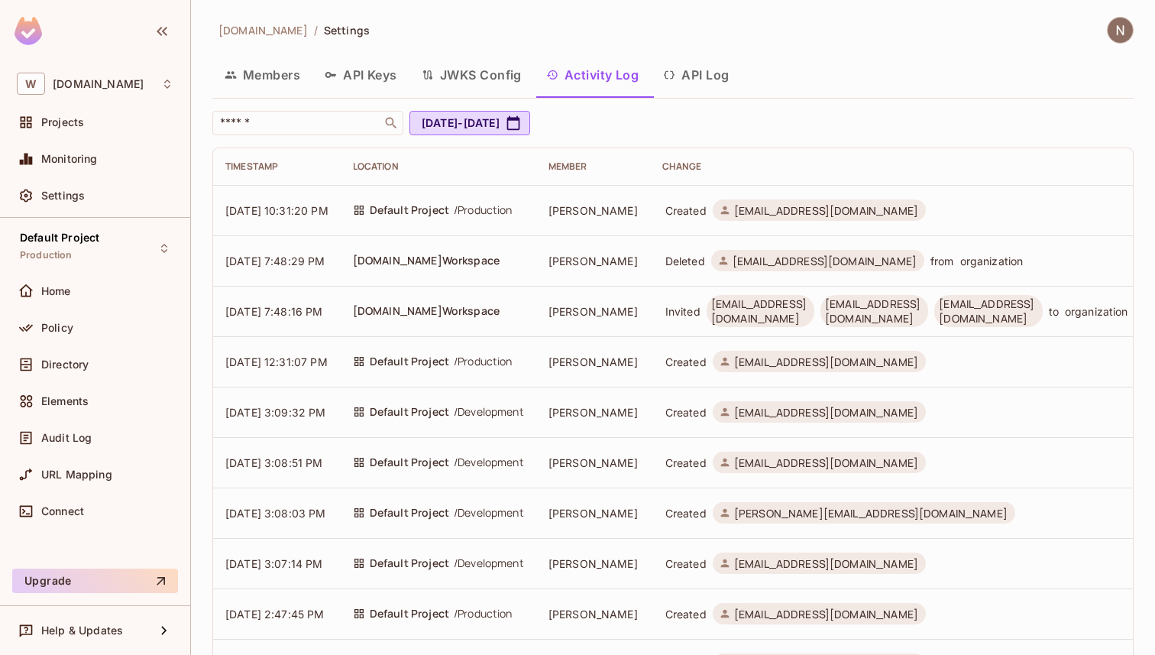
click at [680, 75] on button "API Log" at bounding box center [696, 75] width 90 height 38
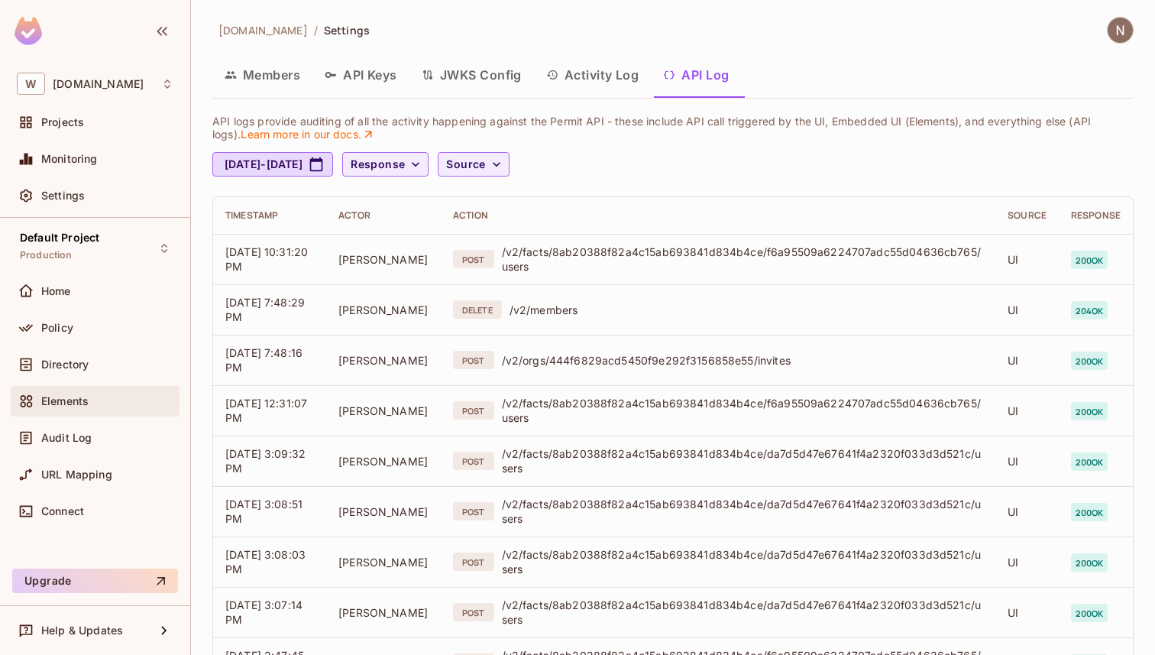
click at [107, 405] on div "Elements" at bounding box center [107, 401] width 132 height 12
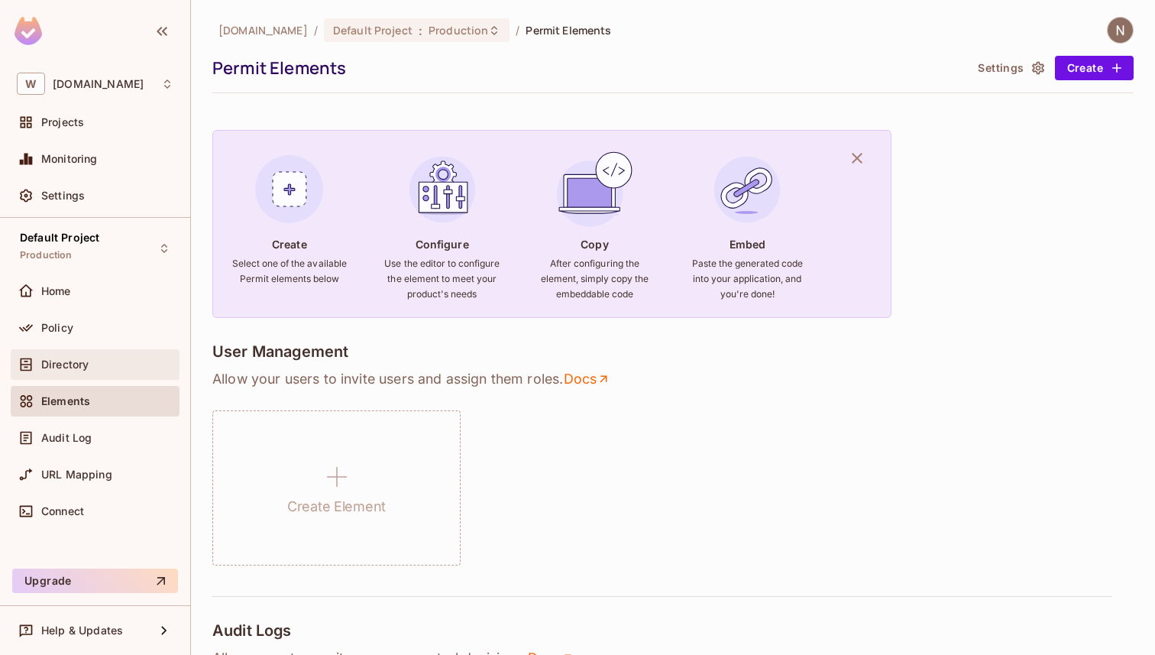
click at [100, 362] on div "Directory" at bounding box center [107, 364] width 132 height 12
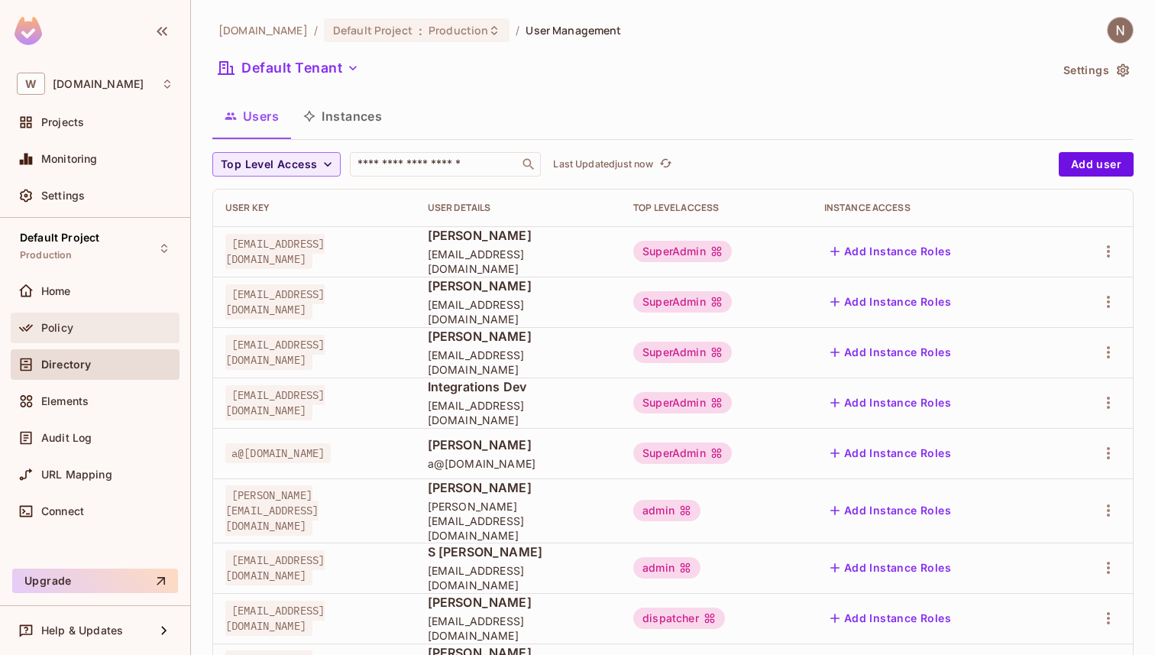
click at [98, 316] on div "Policy" at bounding box center [95, 328] width 169 height 31
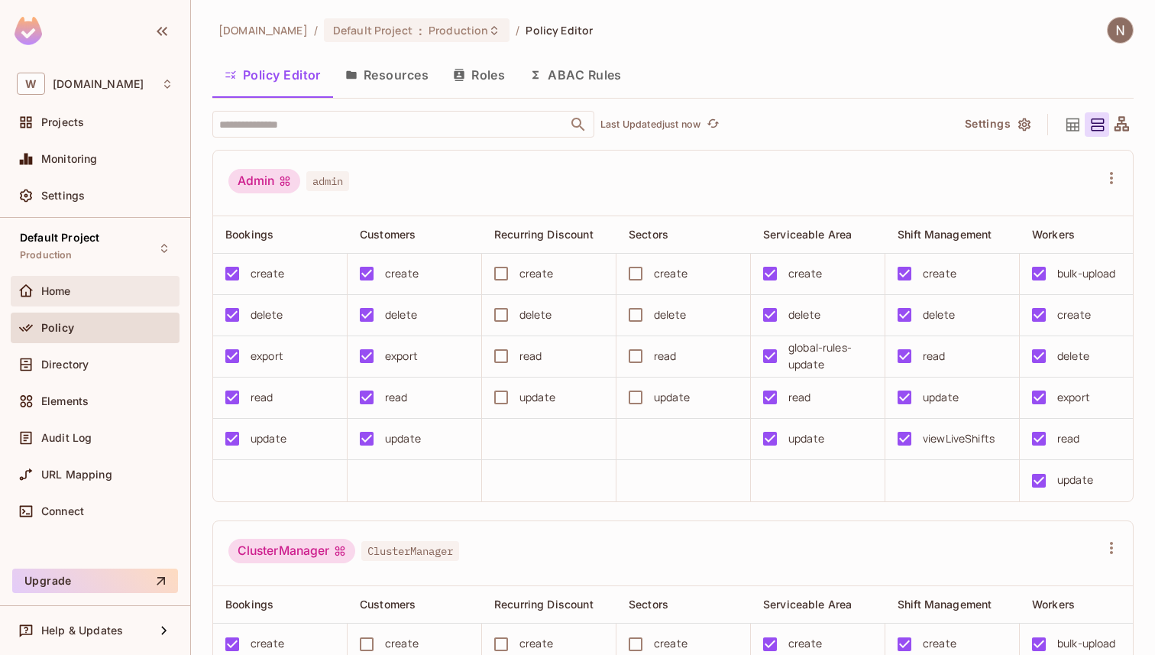
click at [89, 283] on div "Home" at bounding box center [95, 291] width 157 height 18
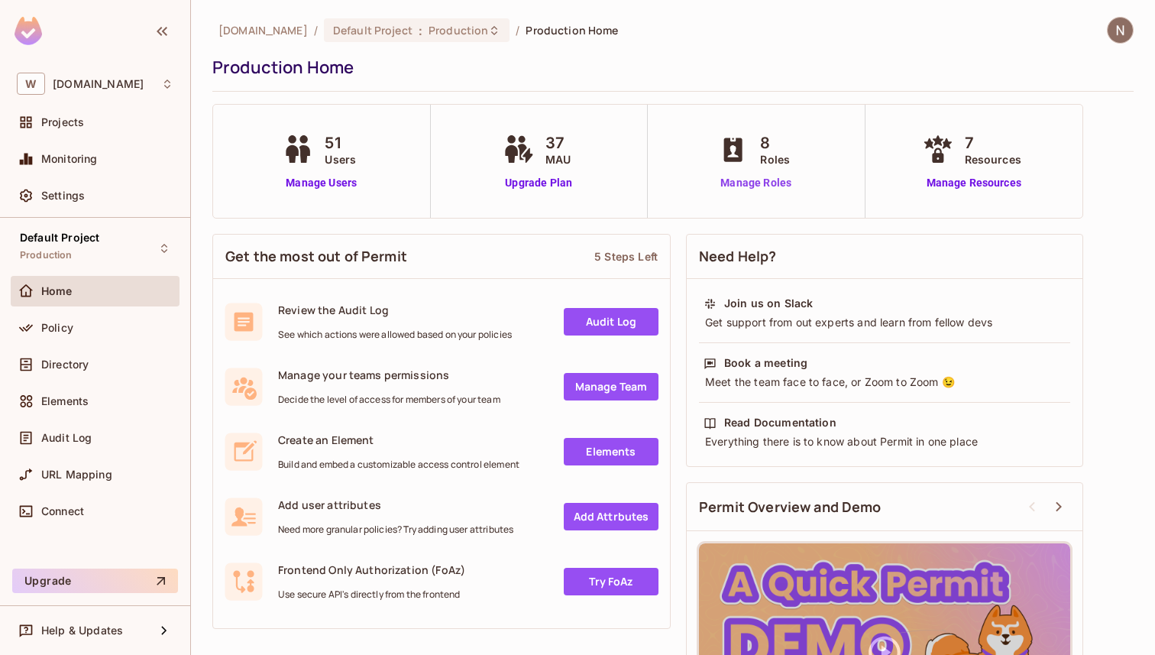
click at [769, 184] on link "Manage Roles" at bounding box center [755, 183] width 83 height 16
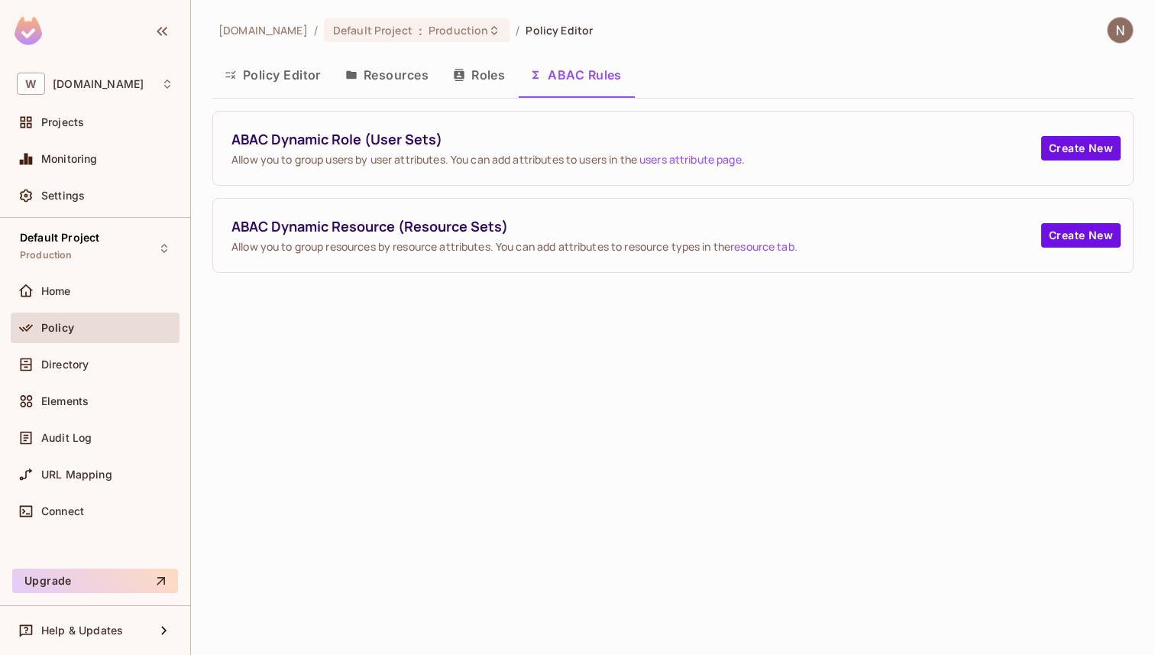
click at [481, 76] on button "Roles" at bounding box center [479, 75] width 76 height 38
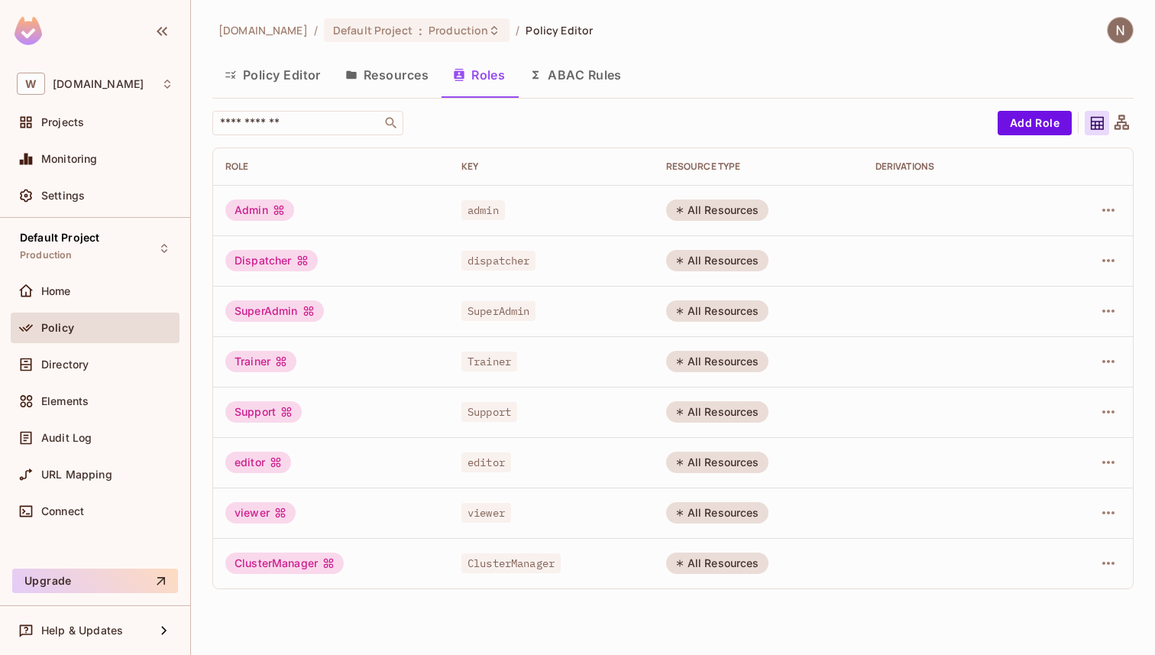
click at [362, 57] on button "Resources" at bounding box center [387, 75] width 108 height 38
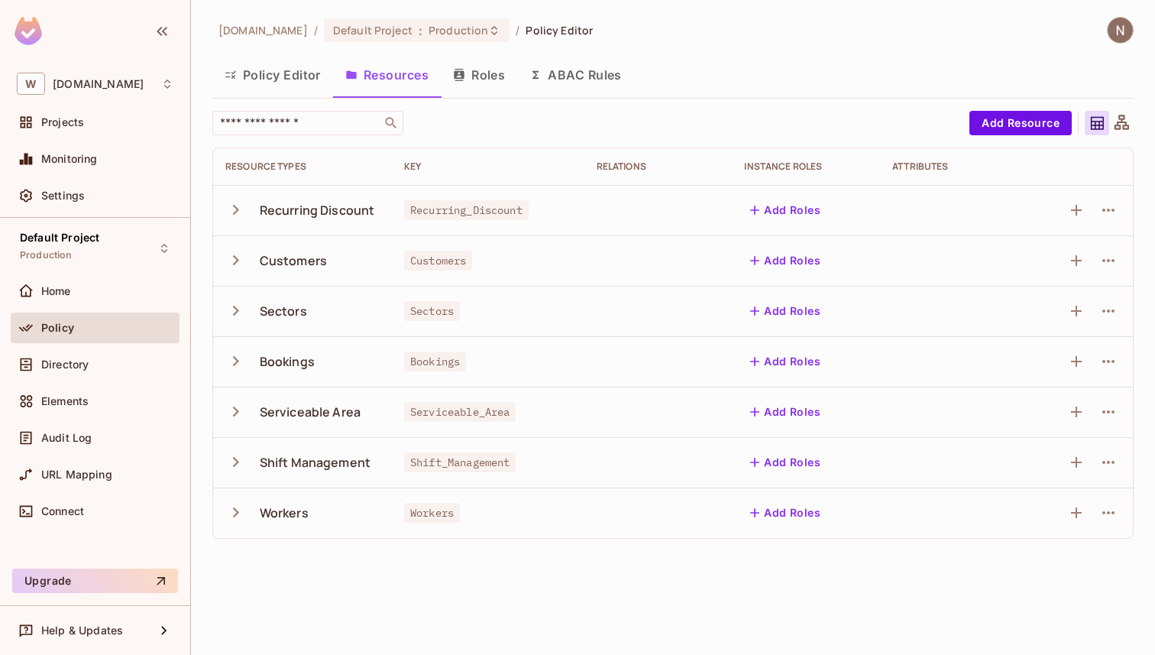
click at [289, 70] on button "Policy Editor" at bounding box center [272, 75] width 121 height 38
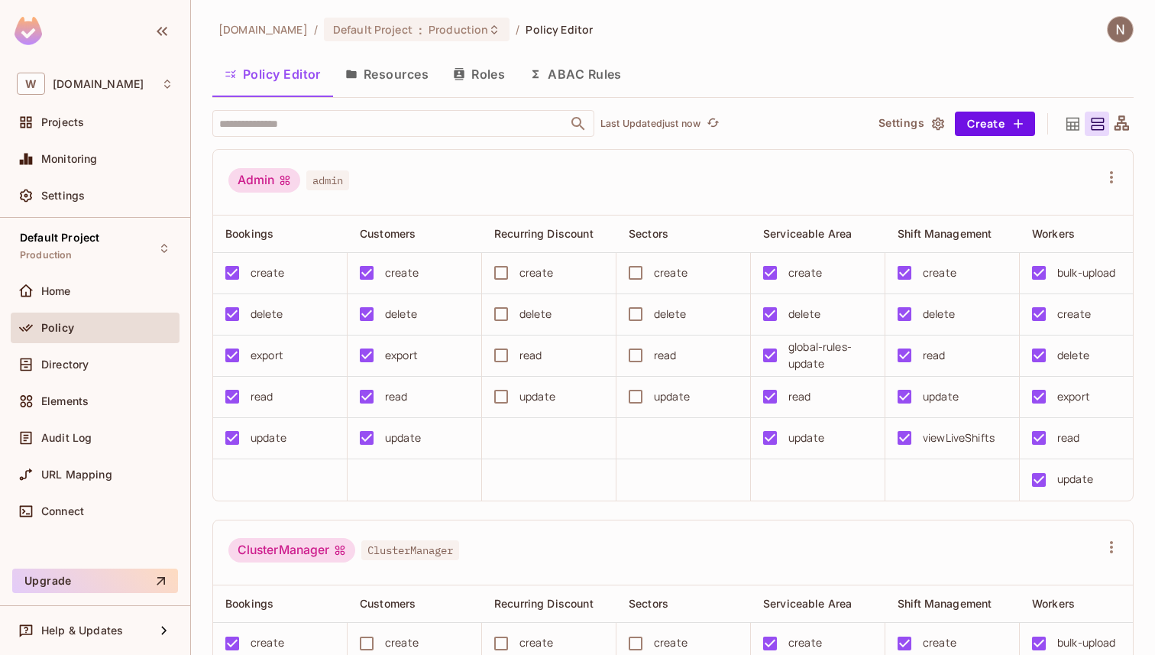
click at [404, 69] on button "Resources" at bounding box center [387, 74] width 108 height 38
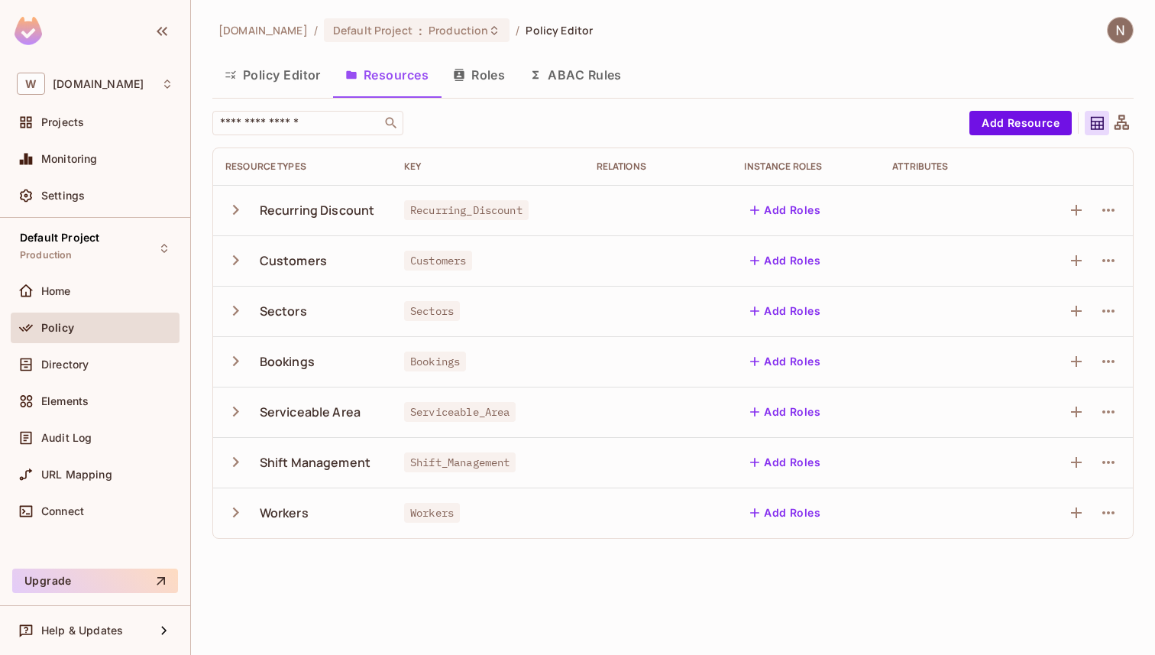
click at [235, 208] on icon "button" at bounding box center [235, 209] width 21 height 21
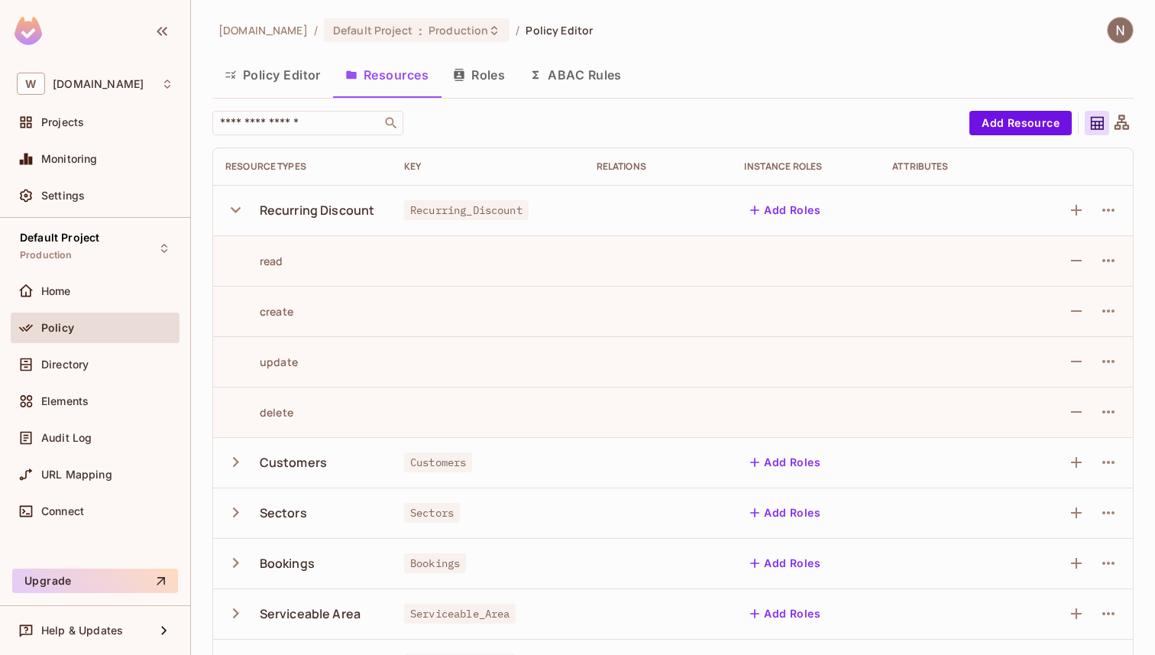
click at [235, 208] on icon "button" at bounding box center [235, 209] width 21 height 21
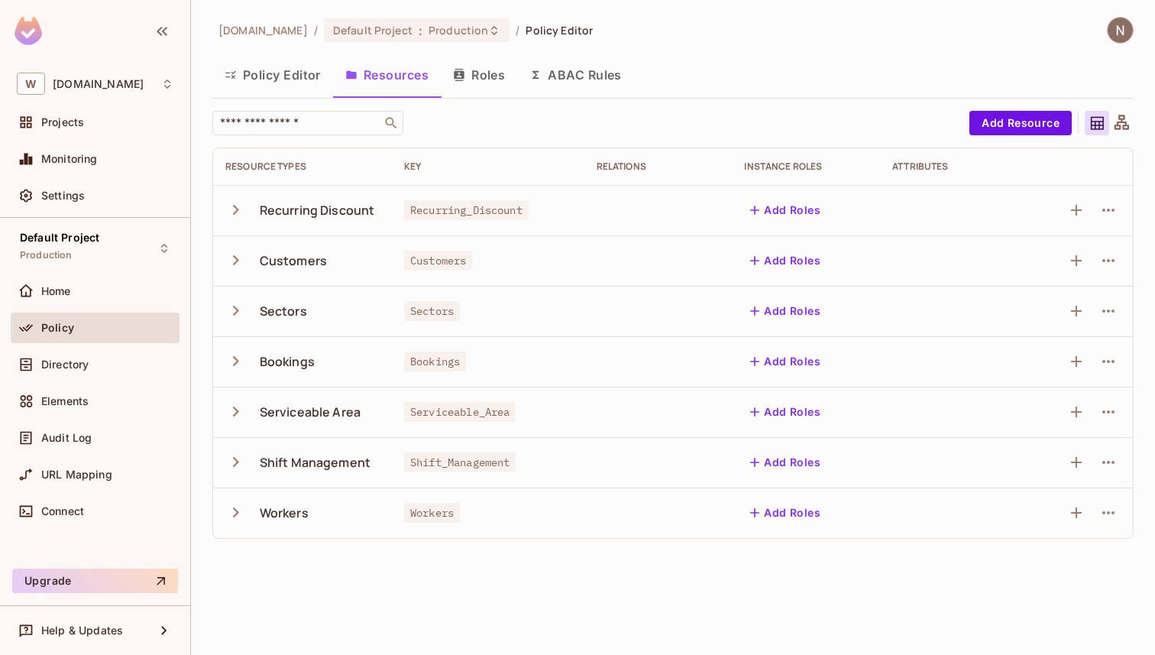
click at [229, 248] on button "button" at bounding box center [238, 260] width 27 height 33
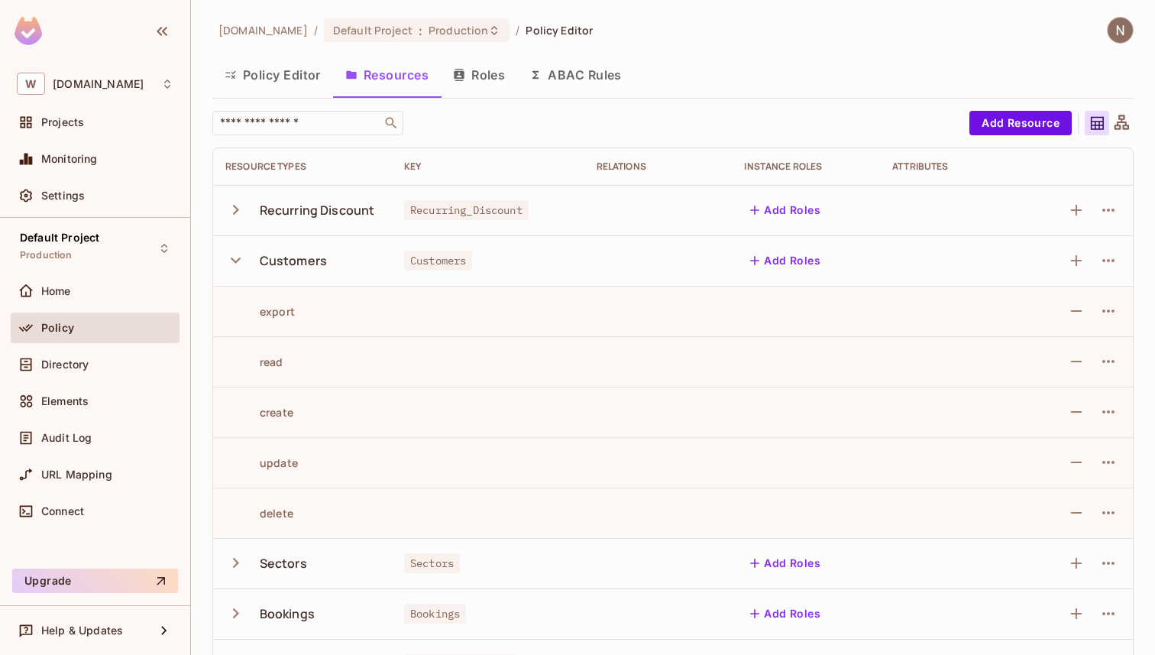
click at [229, 248] on button "button" at bounding box center [238, 260] width 27 height 33
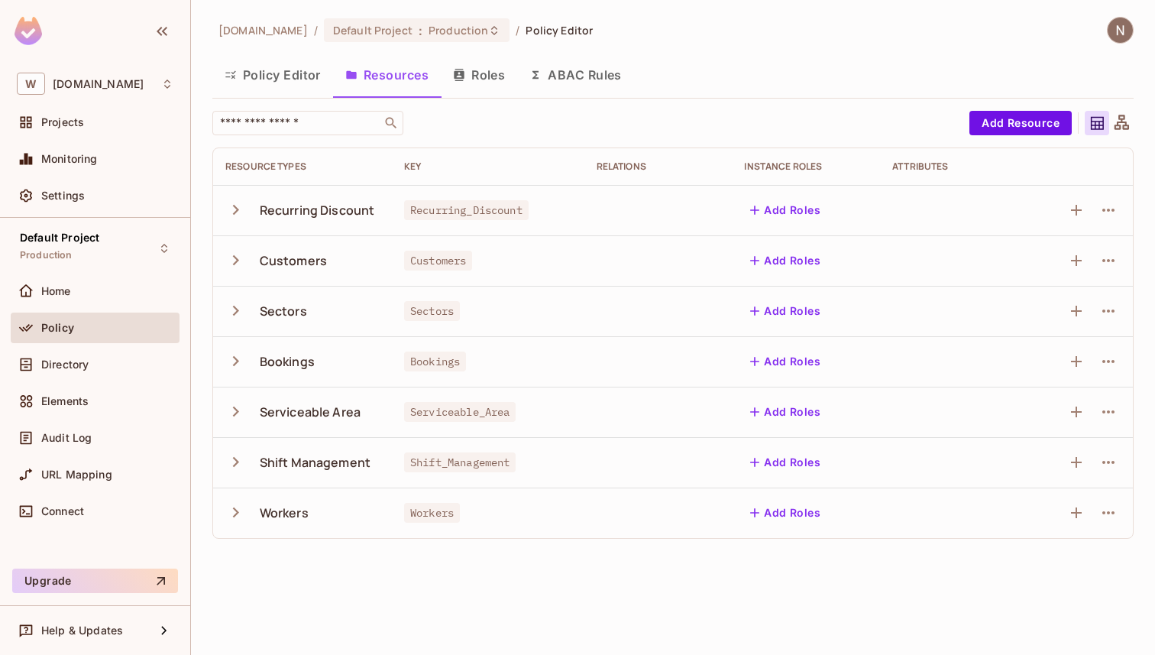
click at [284, 73] on button "Policy Editor" at bounding box center [272, 75] width 121 height 38
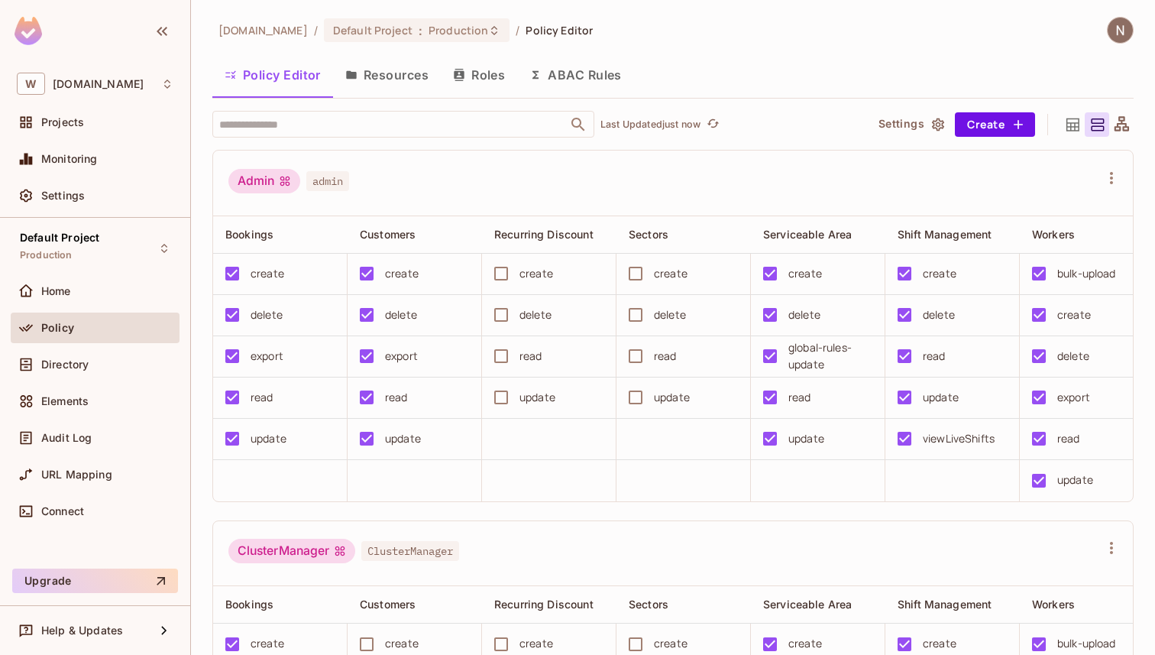
click at [382, 81] on button "Resources" at bounding box center [387, 75] width 108 height 38
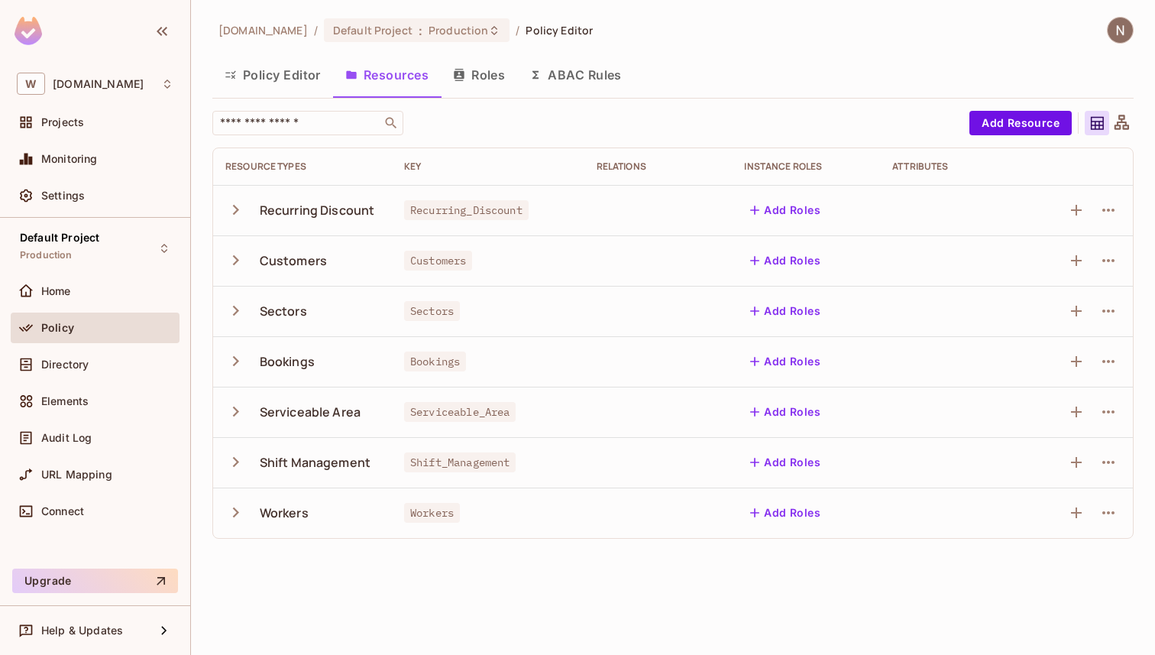
click at [281, 69] on button "Policy Editor" at bounding box center [272, 75] width 121 height 38
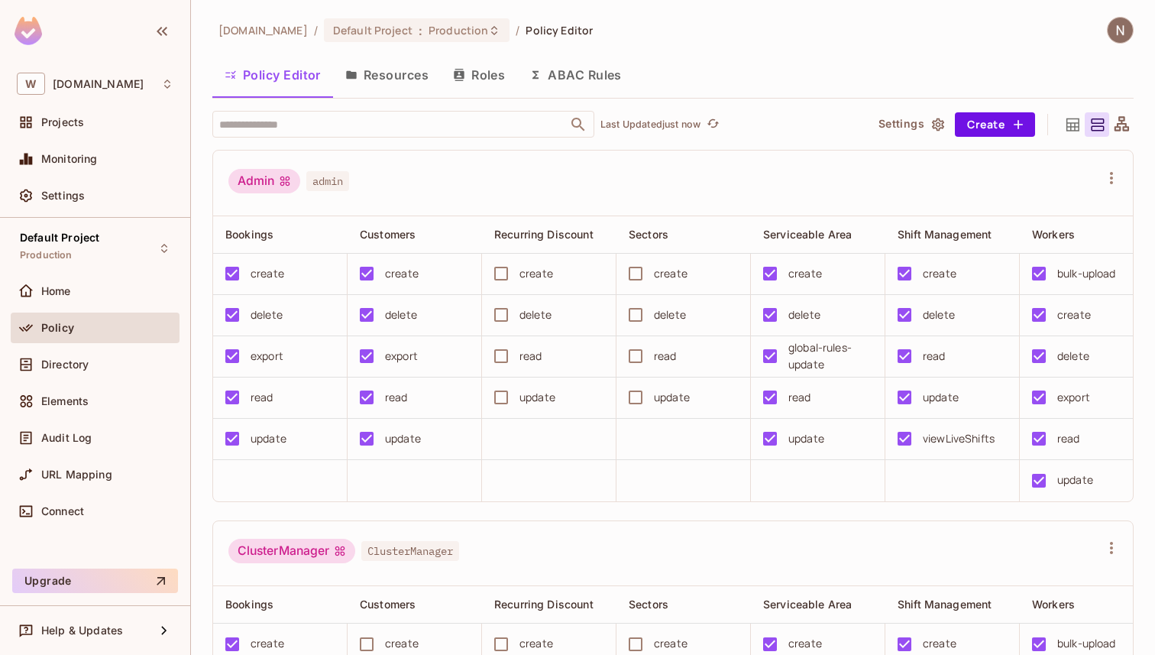
click at [387, 71] on button "Resources" at bounding box center [387, 75] width 108 height 38
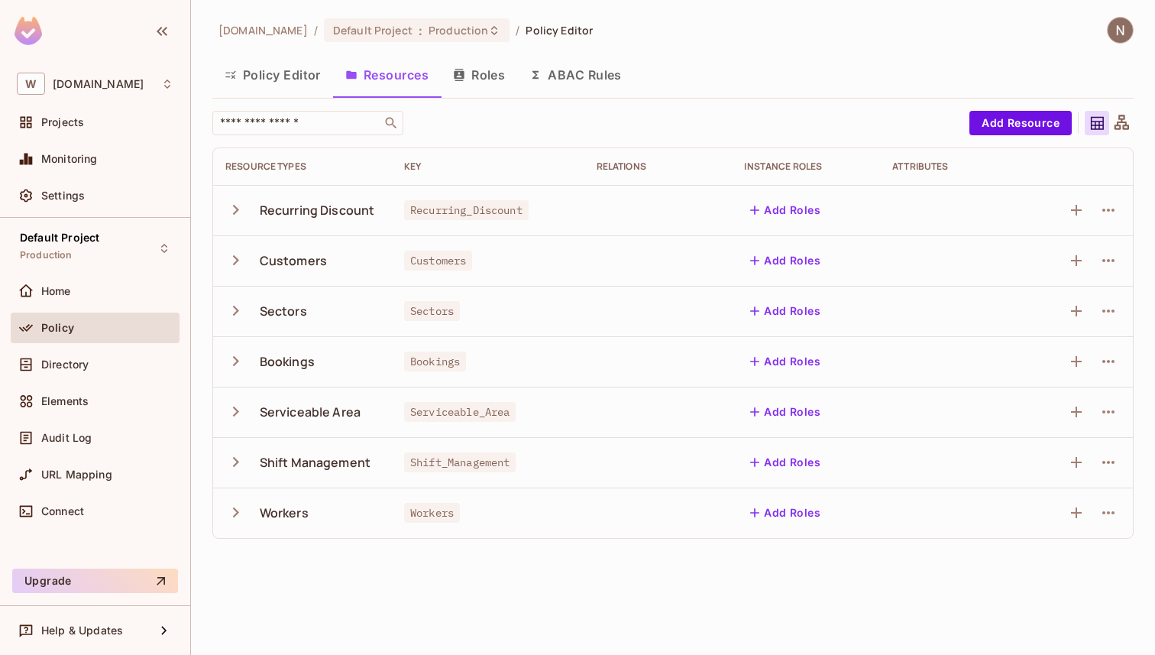
click at [296, 76] on button "Policy Editor" at bounding box center [272, 75] width 121 height 38
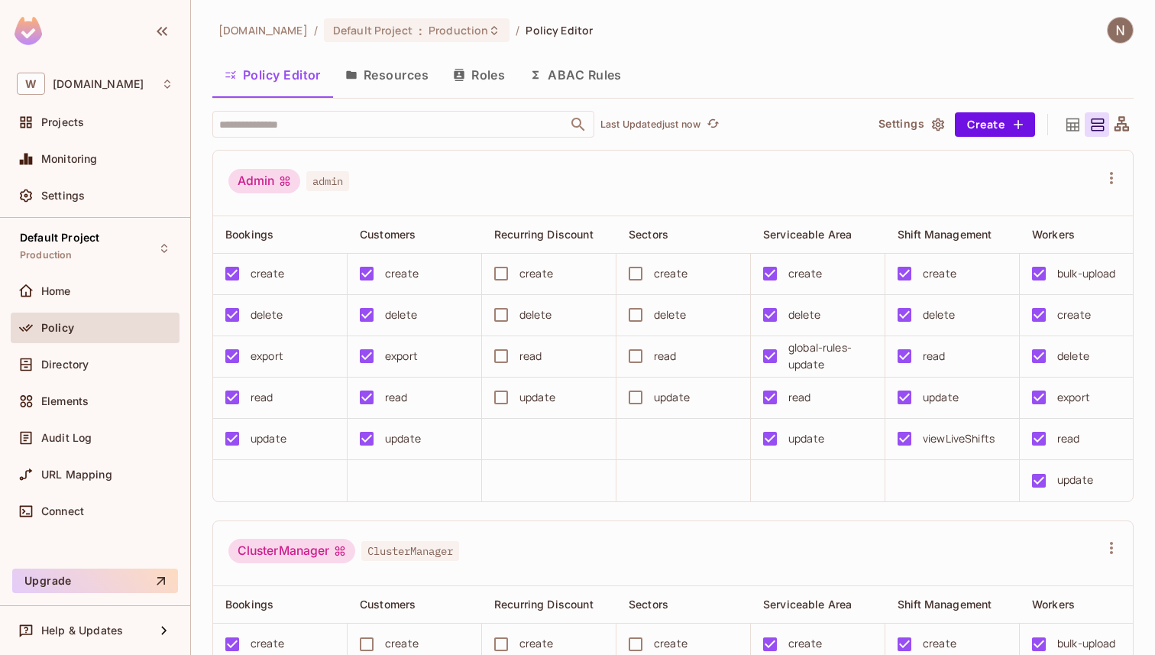
click at [400, 74] on button "Resources" at bounding box center [387, 75] width 108 height 38
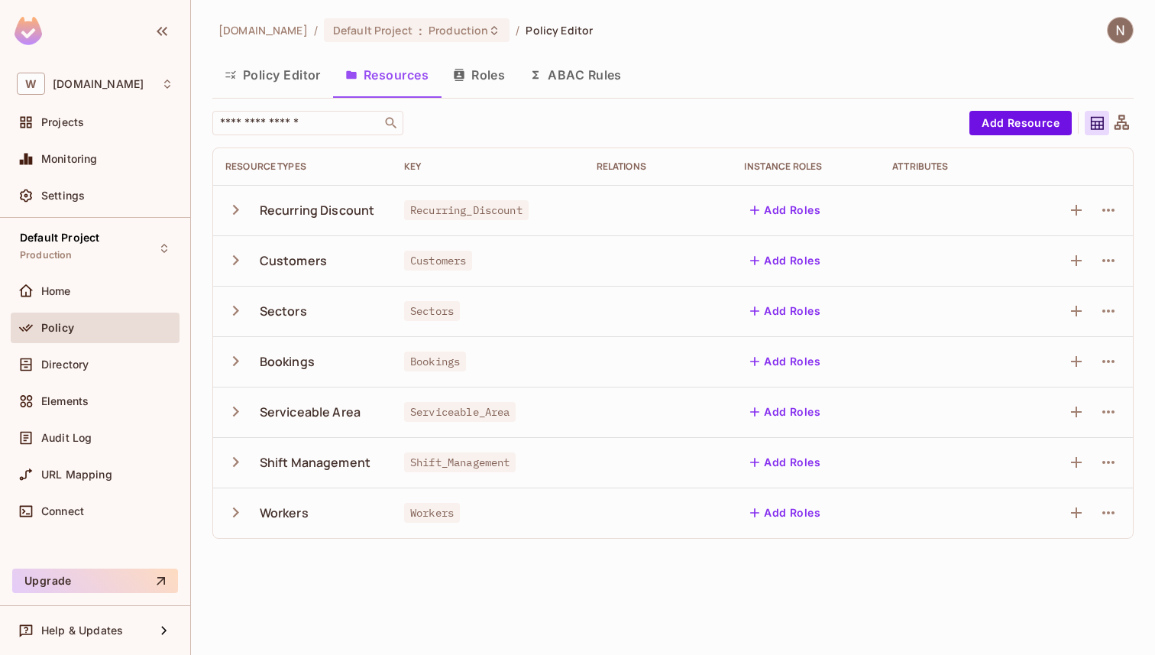
click at [498, 73] on button "Roles" at bounding box center [479, 75] width 76 height 38
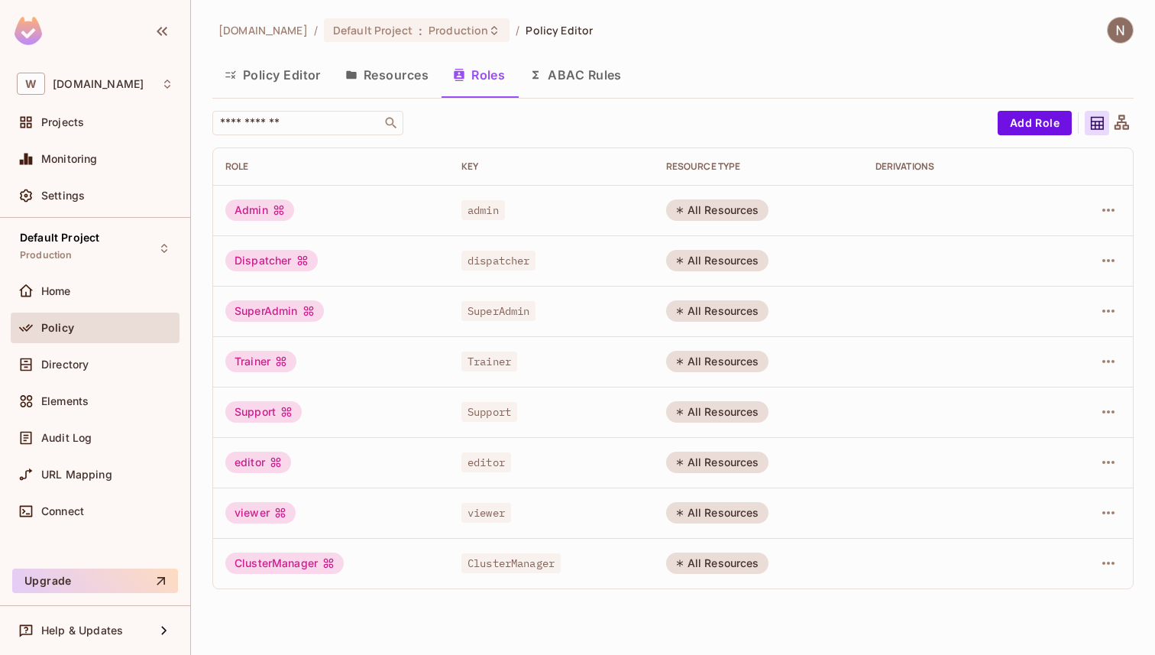
click at [569, 85] on button "ABAC Rules" at bounding box center [575, 75] width 117 height 38
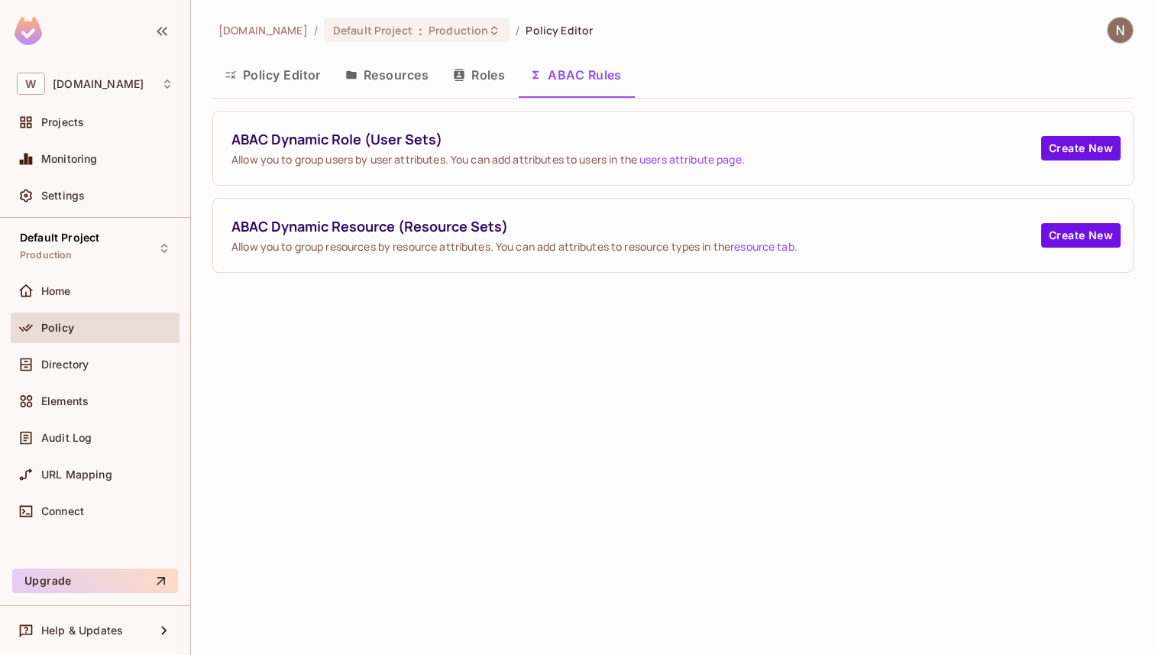
click at [267, 79] on button "Policy Editor" at bounding box center [272, 75] width 121 height 38
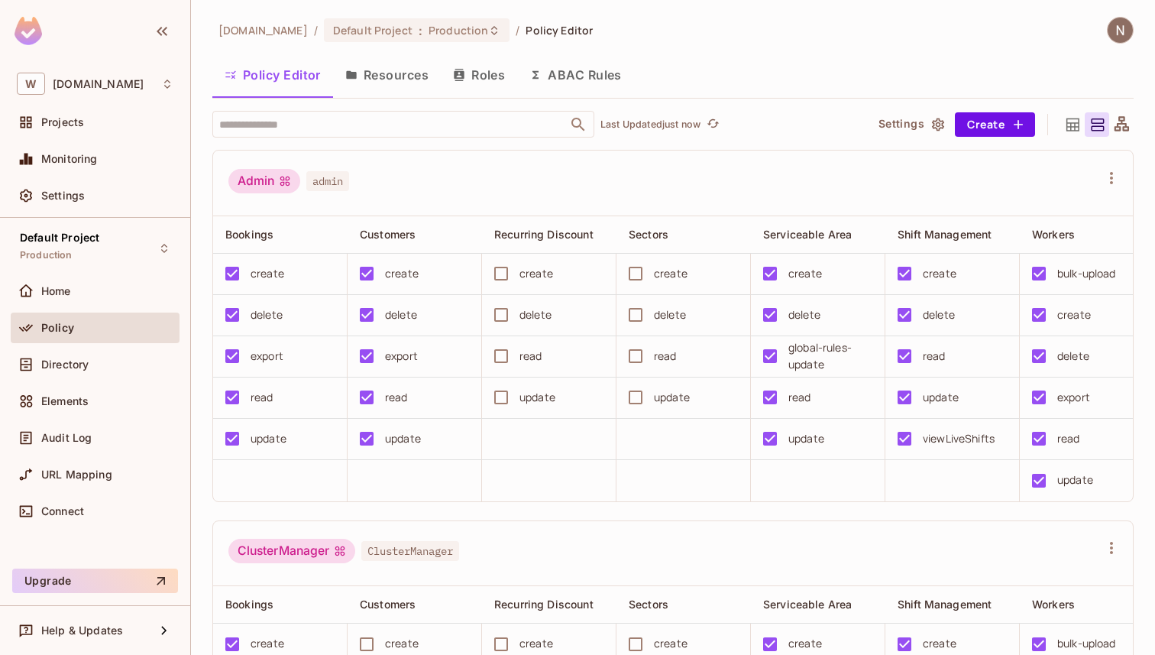
click at [70, 347] on div "Policy" at bounding box center [95, 331] width 169 height 37
click at [66, 370] on span "Directory" at bounding box center [64, 364] width 47 height 12
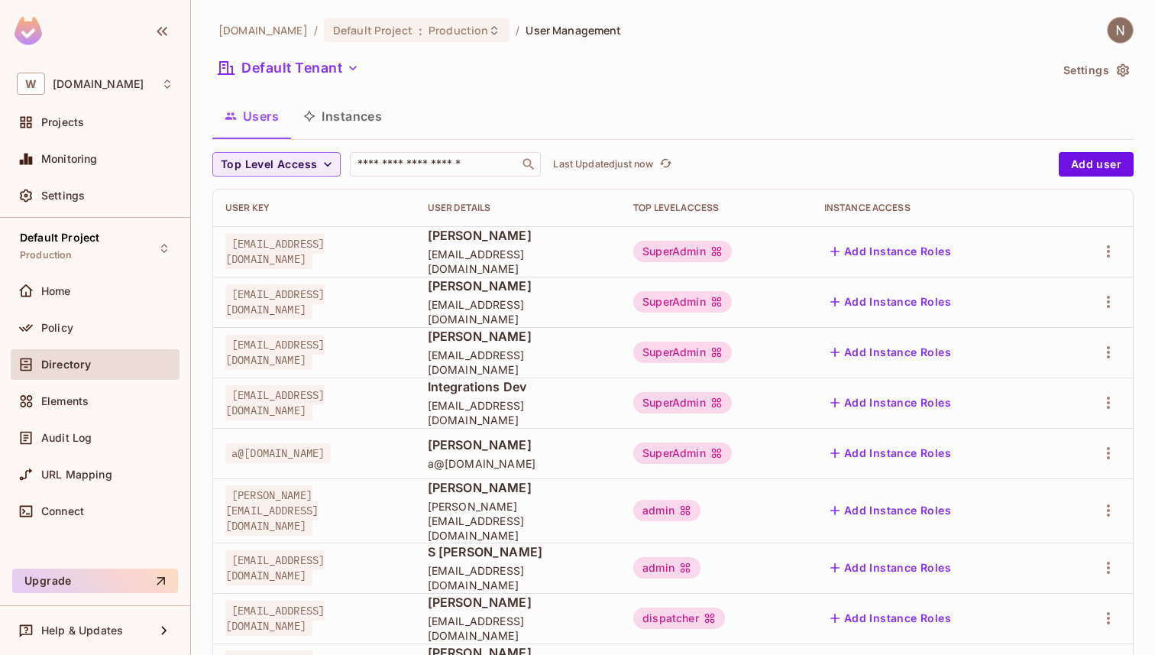
click at [320, 108] on button "Instances" at bounding box center [342, 116] width 103 height 38
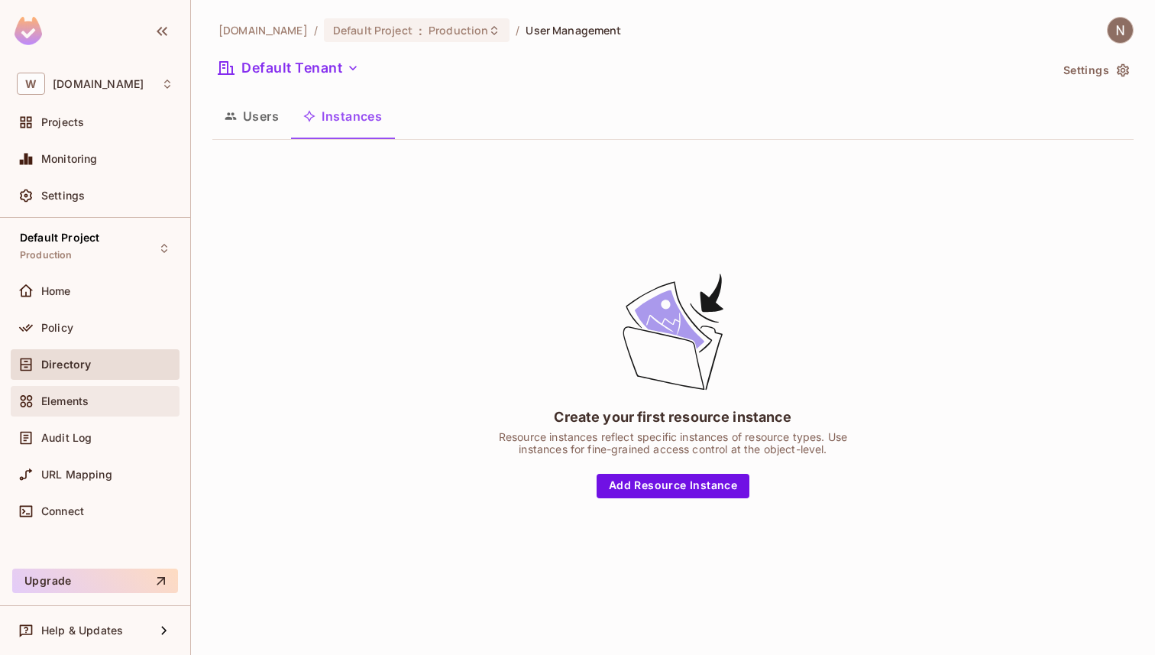
click at [73, 402] on span "Elements" at bounding box center [64, 401] width 47 height 12
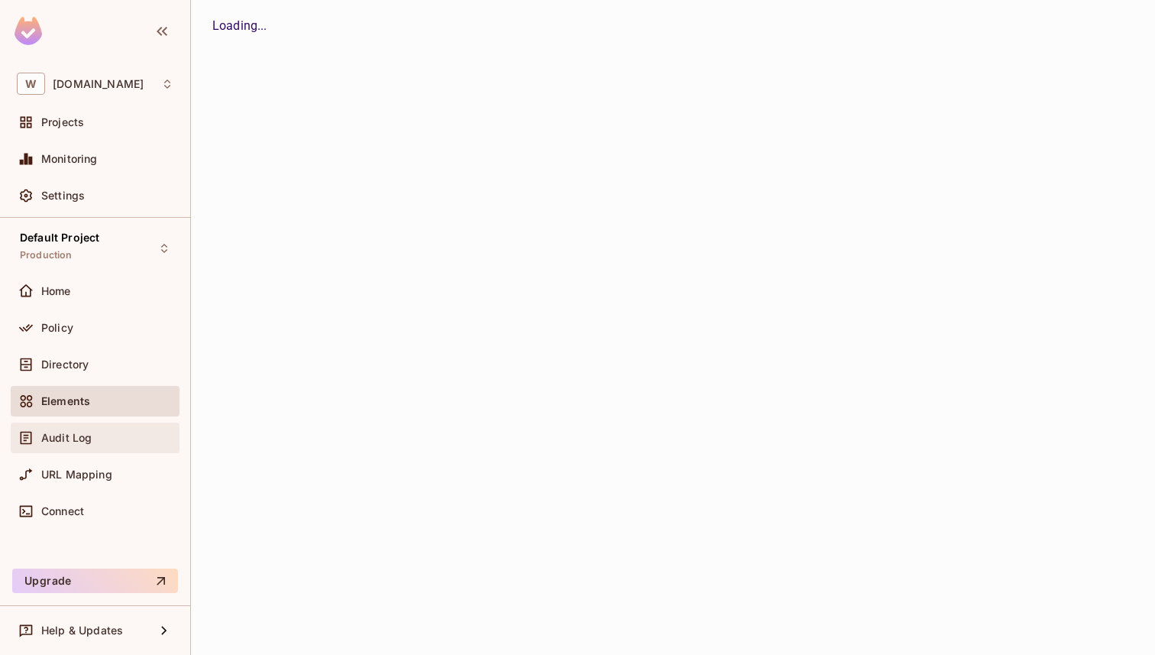
click at [60, 441] on span "Audit Log" at bounding box center [66, 438] width 50 height 12
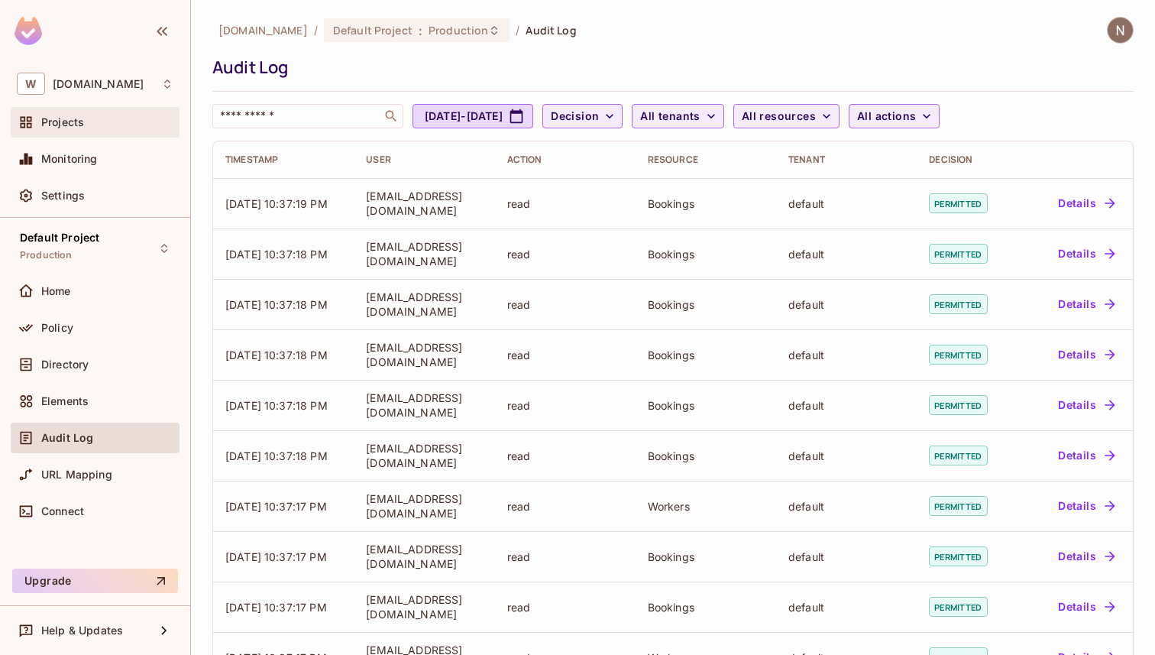
click at [93, 126] on div "Projects" at bounding box center [107, 122] width 132 height 12
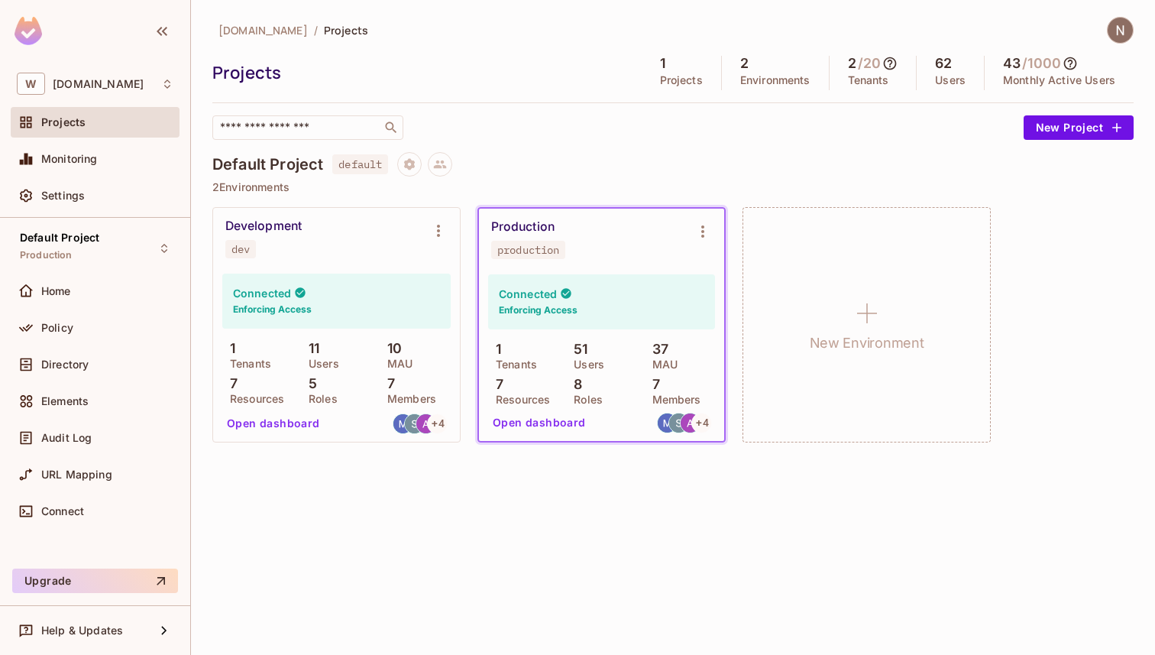
click at [1113, 28] on img at bounding box center [1120, 30] width 25 height 25
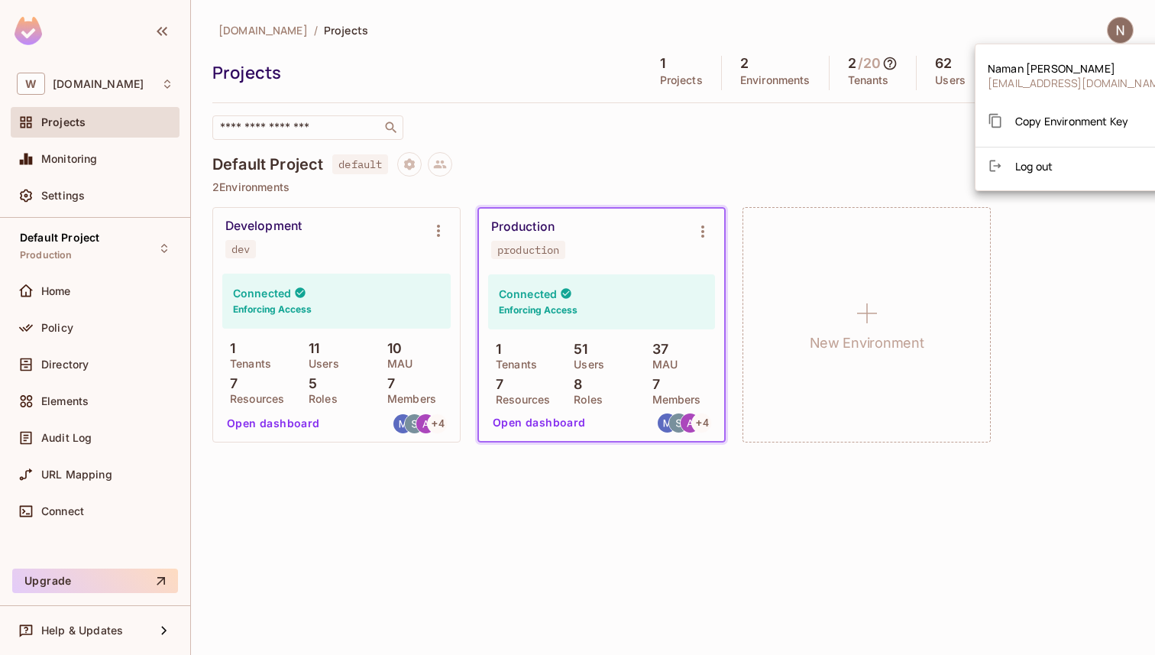
click at [1113, 28] on div at bounding box center [577, 327] width 1155 height 655
